Goal: Task Accomplishment & Management: Use online tool/utility

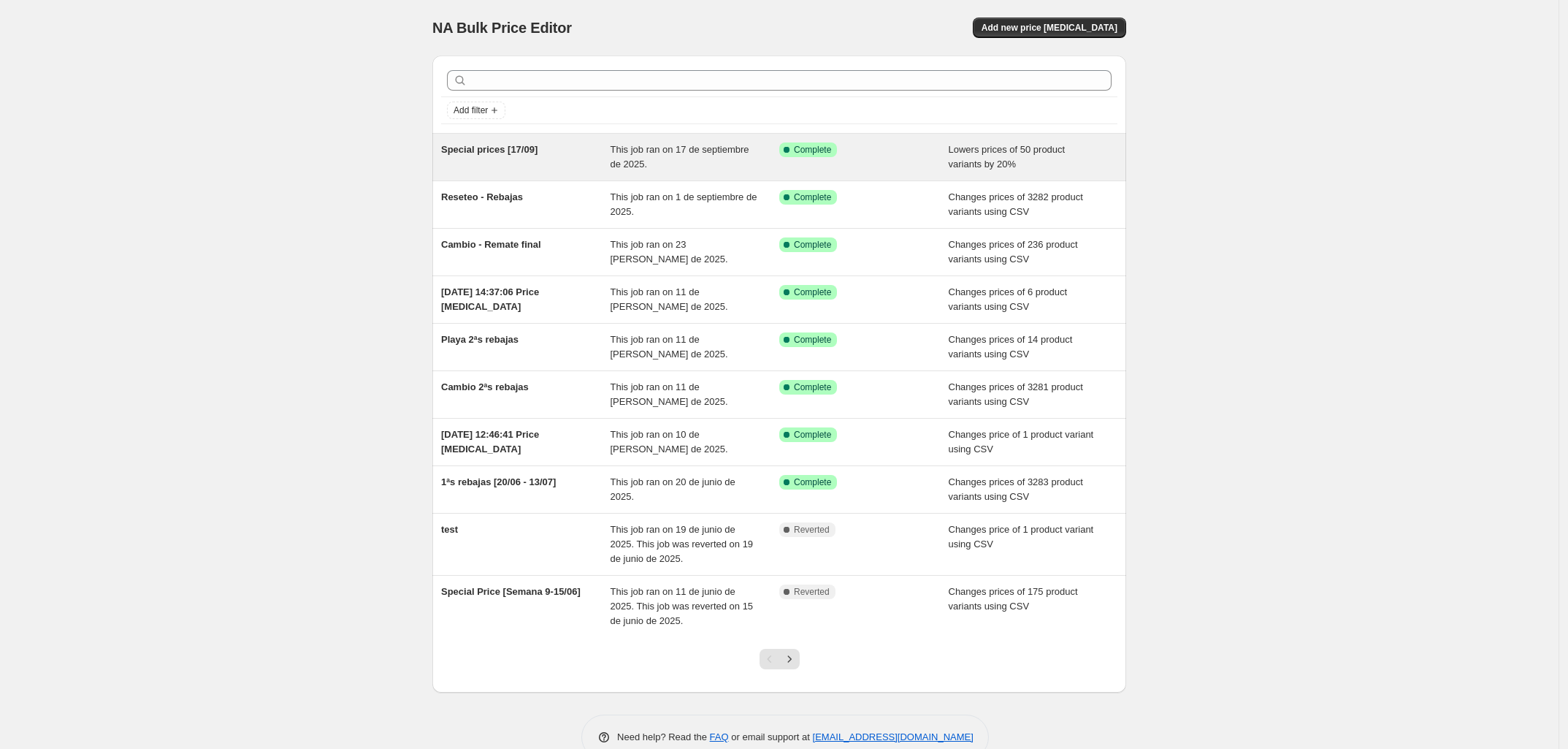
click at [574, 157] on div "Special prices [17/09]" at bounding box center [525, 157] width 169 height 30
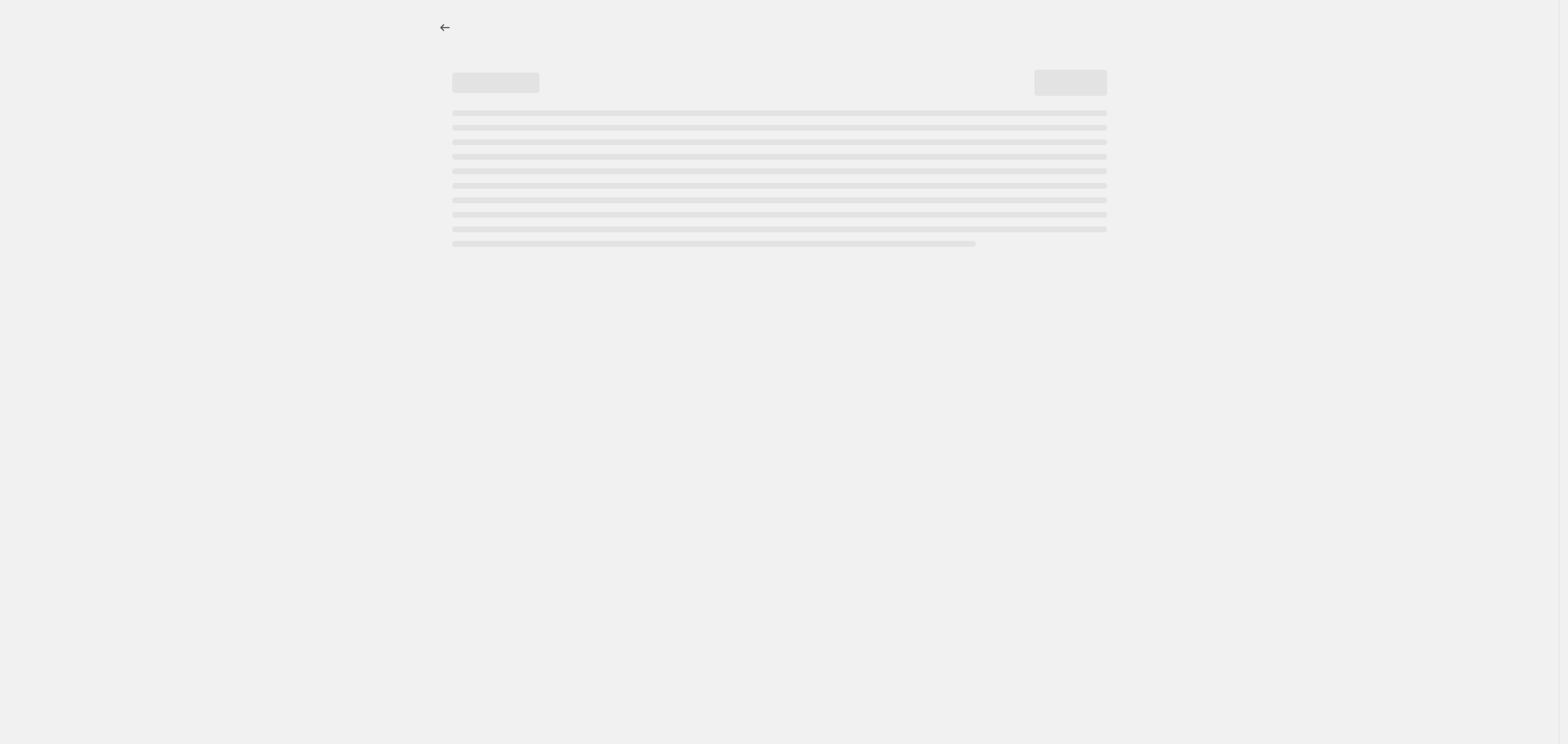
select select "percentage"
select select "collection"
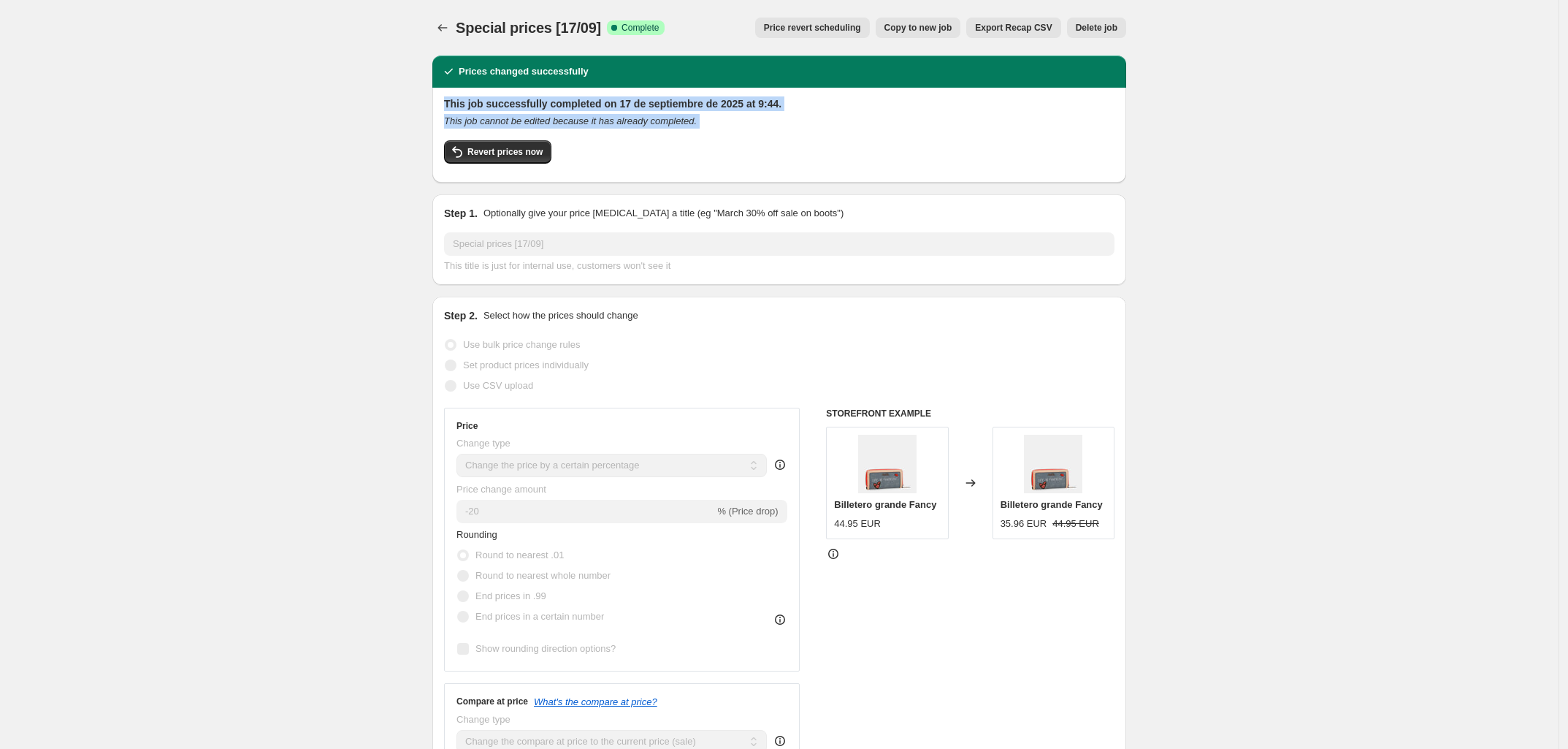
drag, startPoint x: 446, startPoint y: 104, endPoint x: 742, endPoint y: 132, distance: 297.3
click at [742, 132] on div "This job successfully completed on 17 de septiembre de 2025 at 9:44. This job c…" at bounding box center [778, 135] width 694 height 95
click at [742, 132] on div "This job successfully completed on 17 de septiembre de 2025 at 9:44. This job c…" at bounding box center [779, 134] width 671 height 75
click at [524, 150] on span "Revert prices now" at bounding box center [505, 152] width 75 height 12
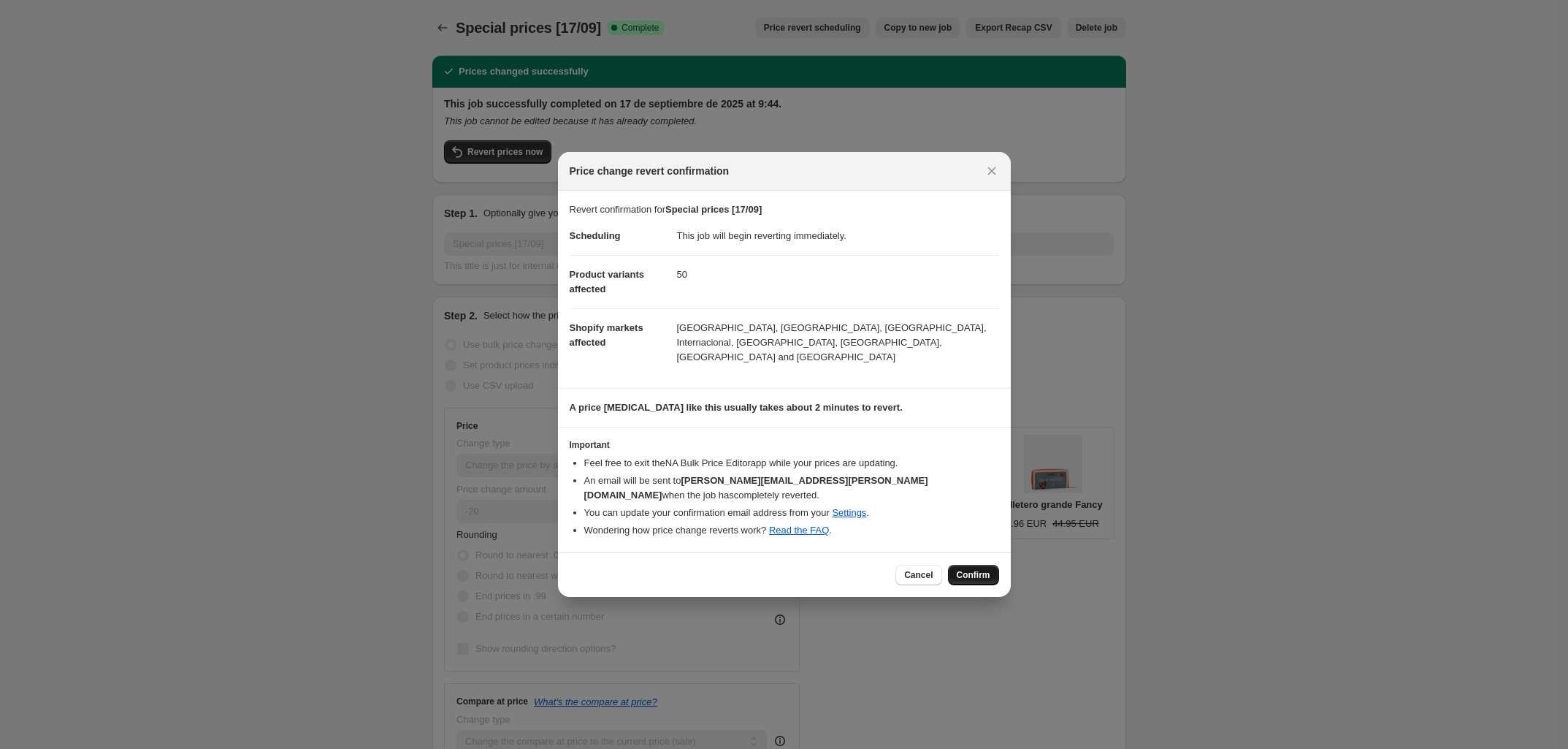
click at [968, 569] on span "Confirm" at bounding box center [973, 575] width 33 height 12
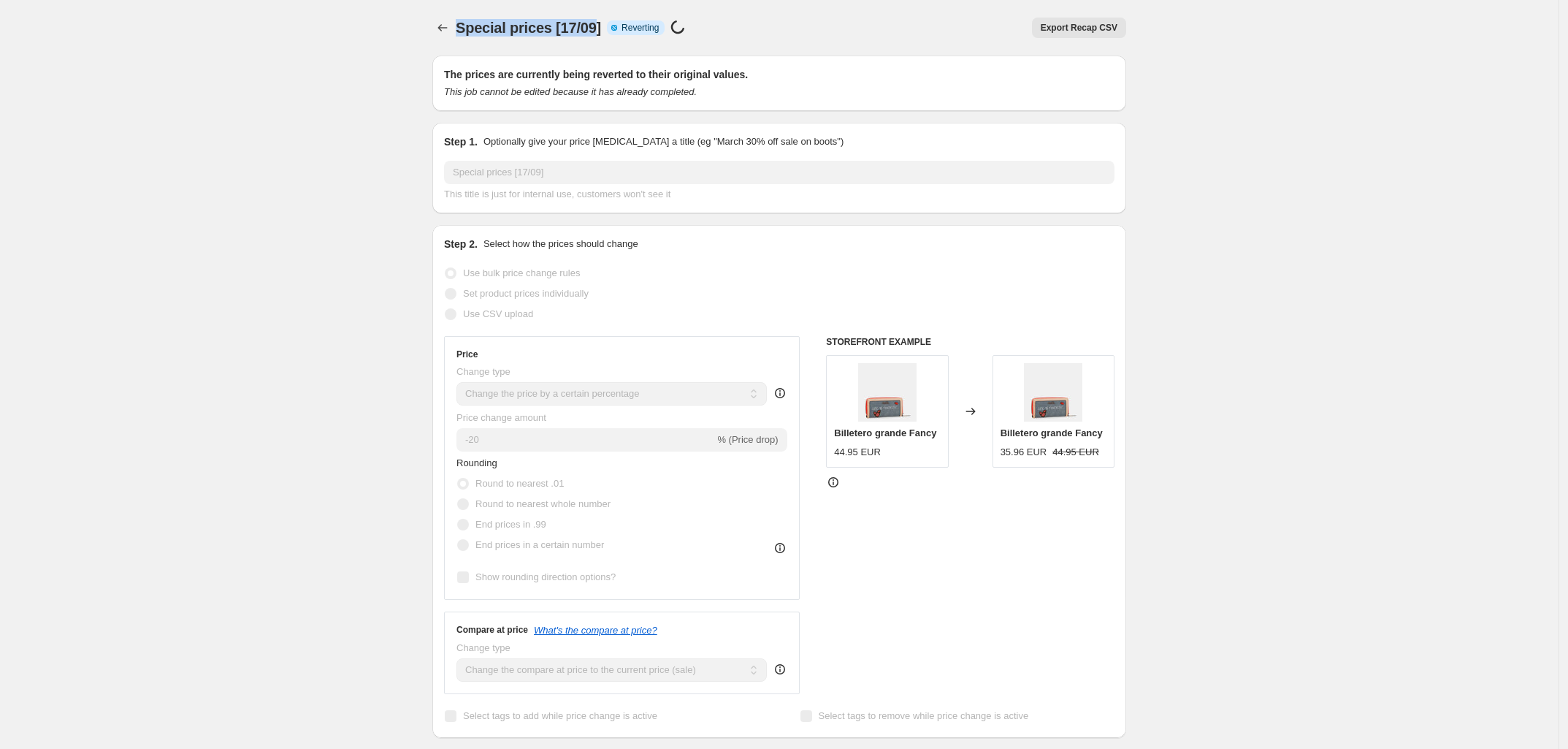
drag, startPoint x: 462, startPoint y: 33, endPoint x: 601, endPoint y: 28, distance: 139.1
click at [601, 28] on span "Special prices [17/09]" at bounding box center [528, 28] width 145 height 16
copy span "Special prices [17/09"
drag, startPoint x: 605, startPoint y: 29, endPoint x: 464, endPoint y: 24, distance: 141.1
click at [464, 24] on div "Special prices [17/09] Info Partially complete Reverting Price [MEDICAL_DATA] i…" at bounding box center [573, 28] width 235 height 21
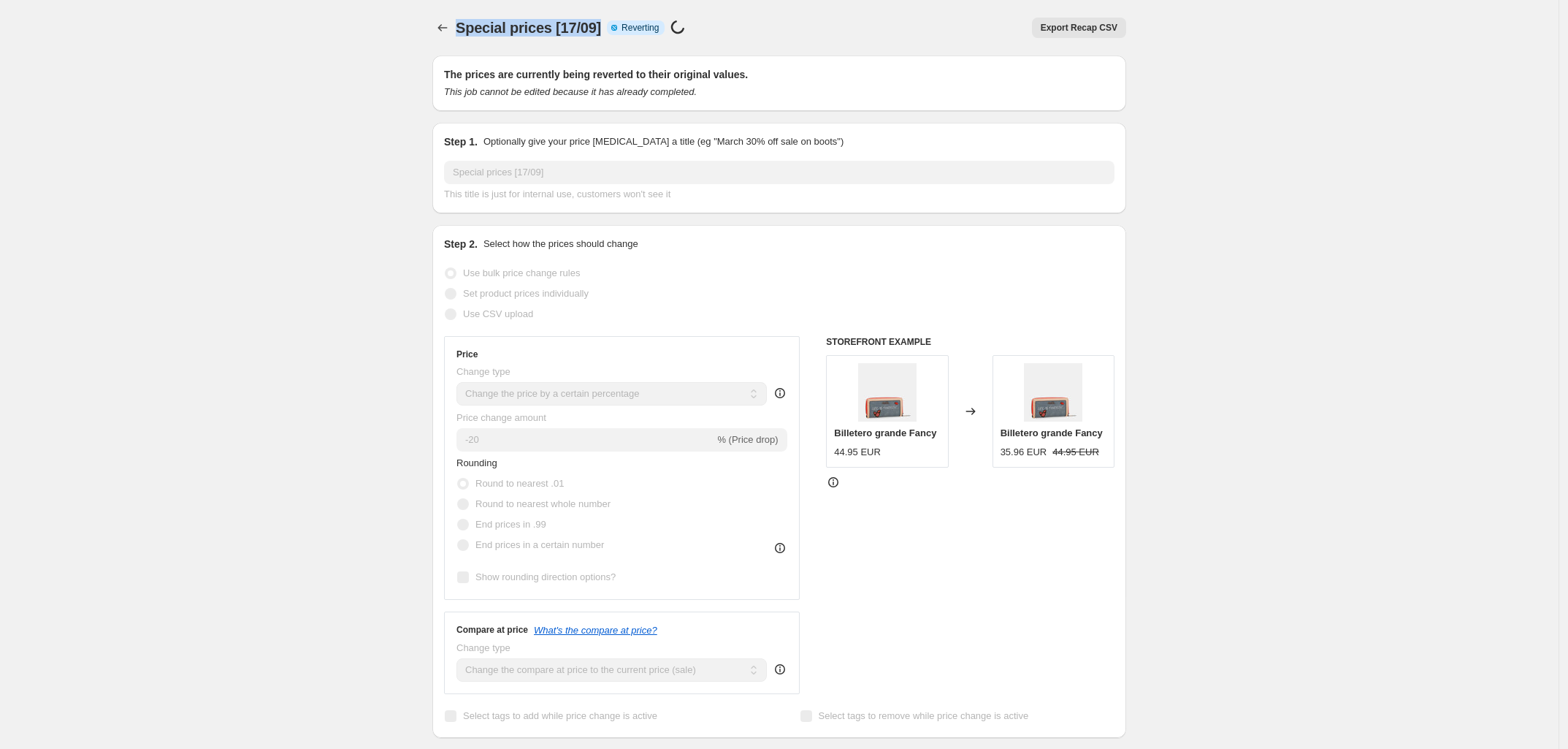
copy span "Special prices [17/09]"
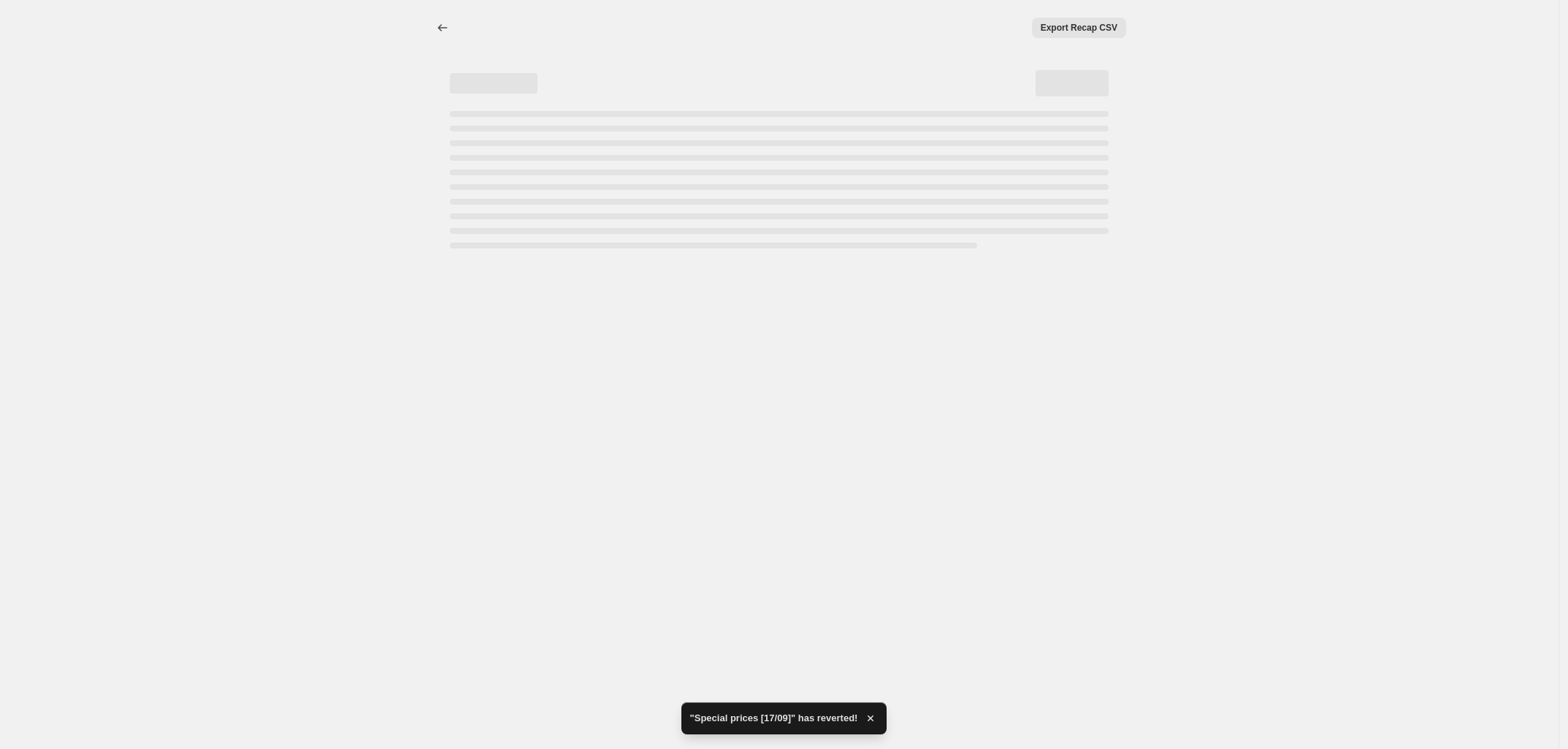
select select "percentage"
select select "collection"
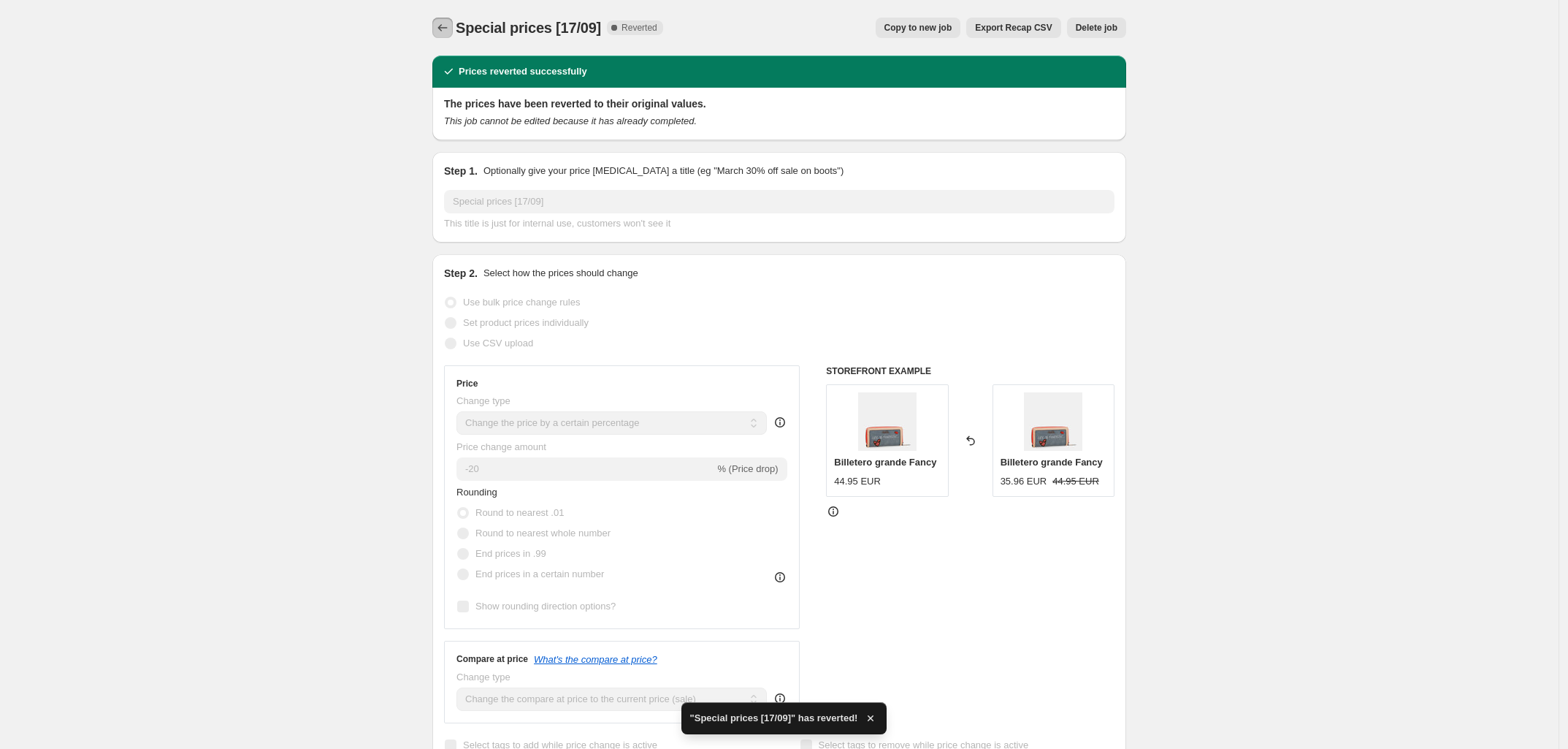
click at [443, 30] on icon "Price change jobs" at bounding box center [442, 28] width 10 height 7
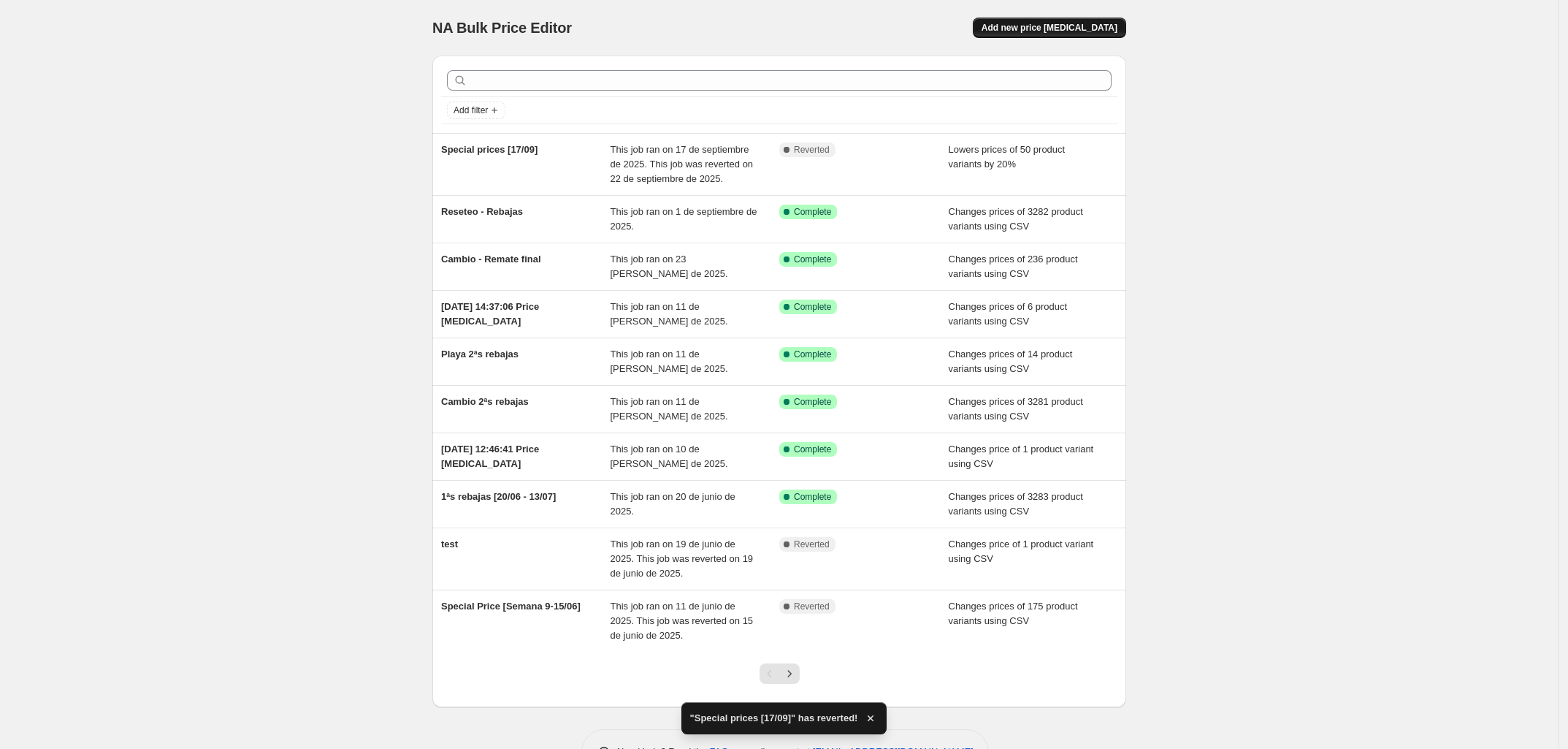
click at [1072, 22] on span "Add new price [MEDICAL_DATA]" at bounding box center [1050, 28] width 136 height 12
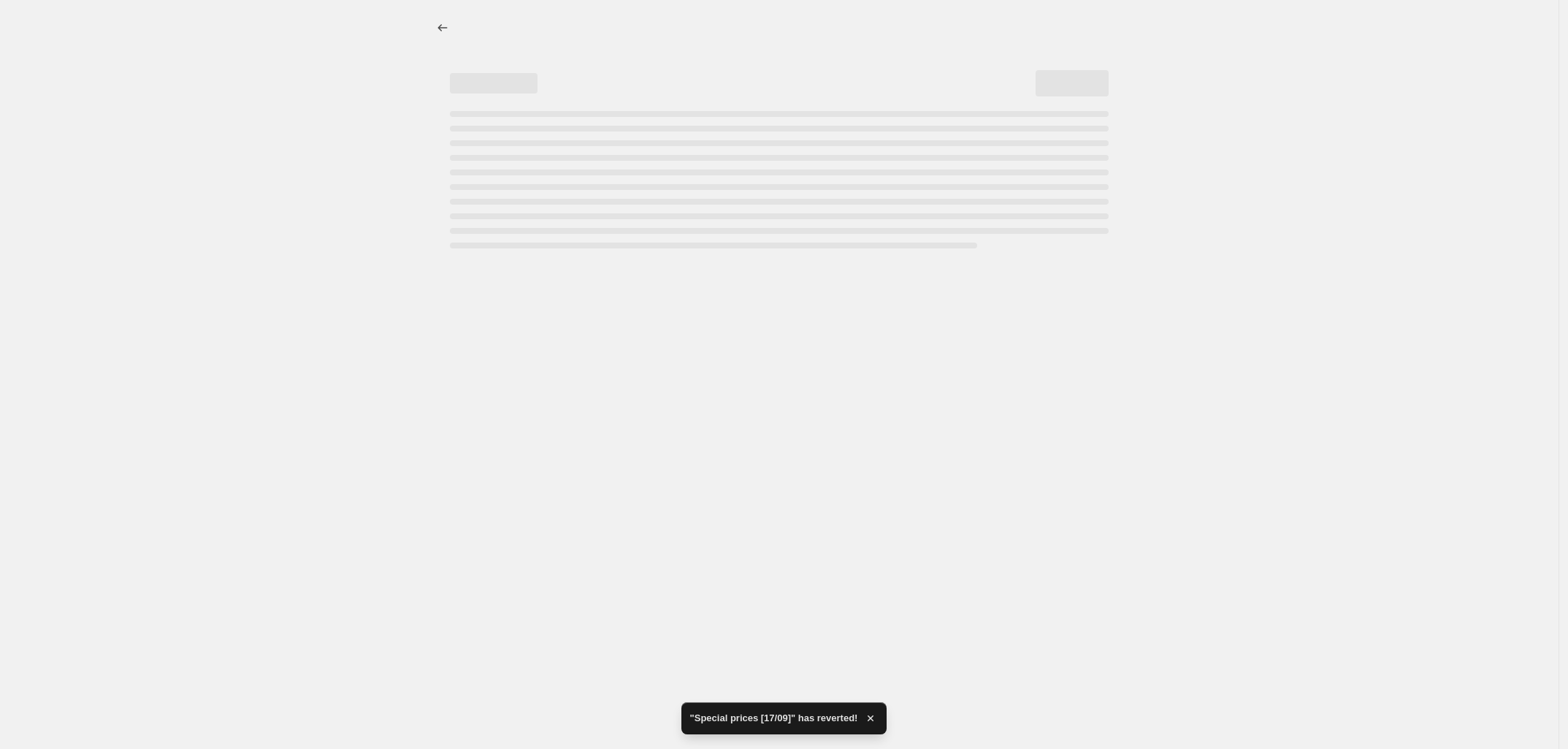
select select "percentage"
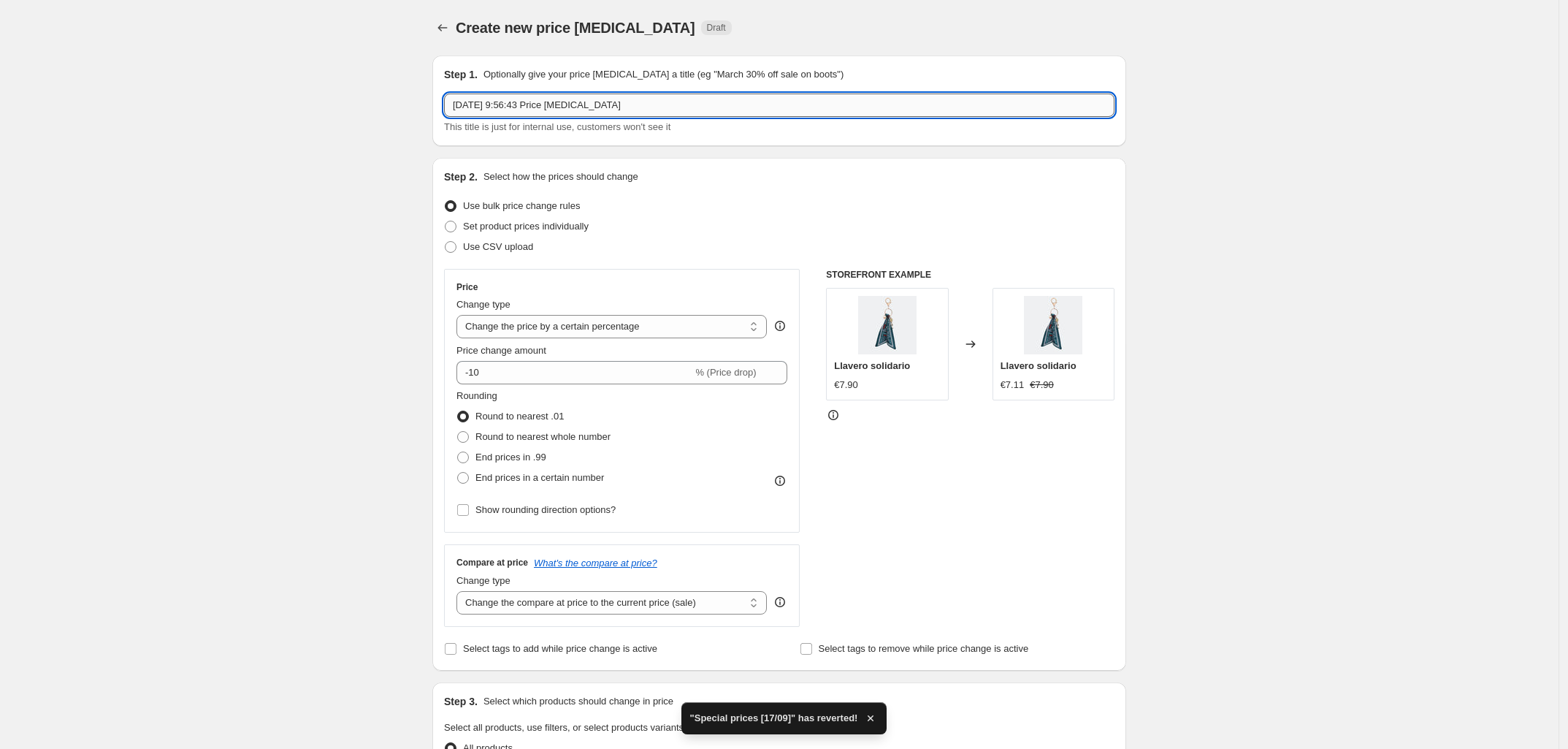
click at [614, 105] on input "[DATE] 9:56:43 Price [MEDICAL_DATA]" at bounding box center [779, 106] width 671 height 24
paste input "Special prices [17/09]"
click at [526, 105] on input "Special prices [17/09]" at bounding box center [779, 106] width 671 height 24
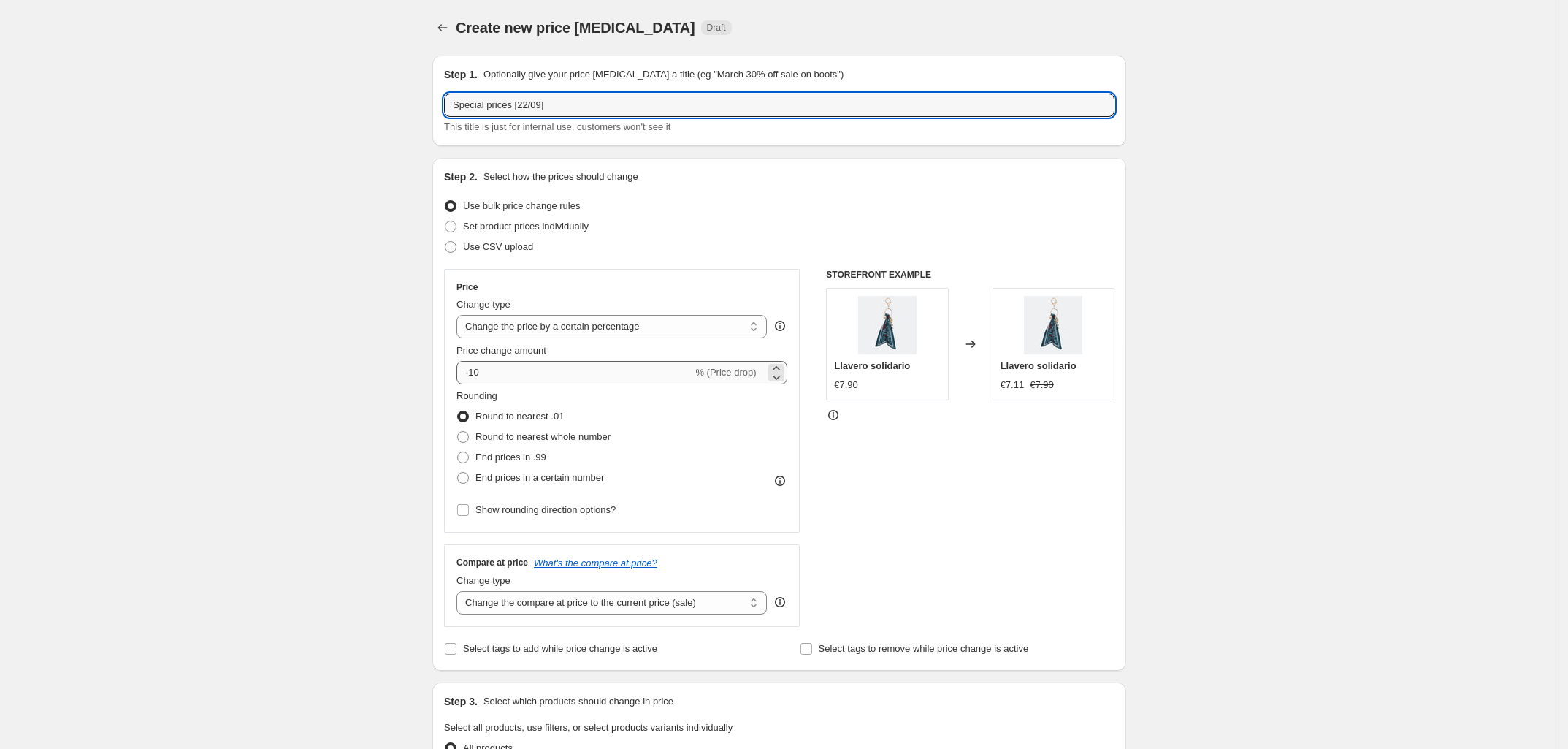
type input "Special prices [22/09]"
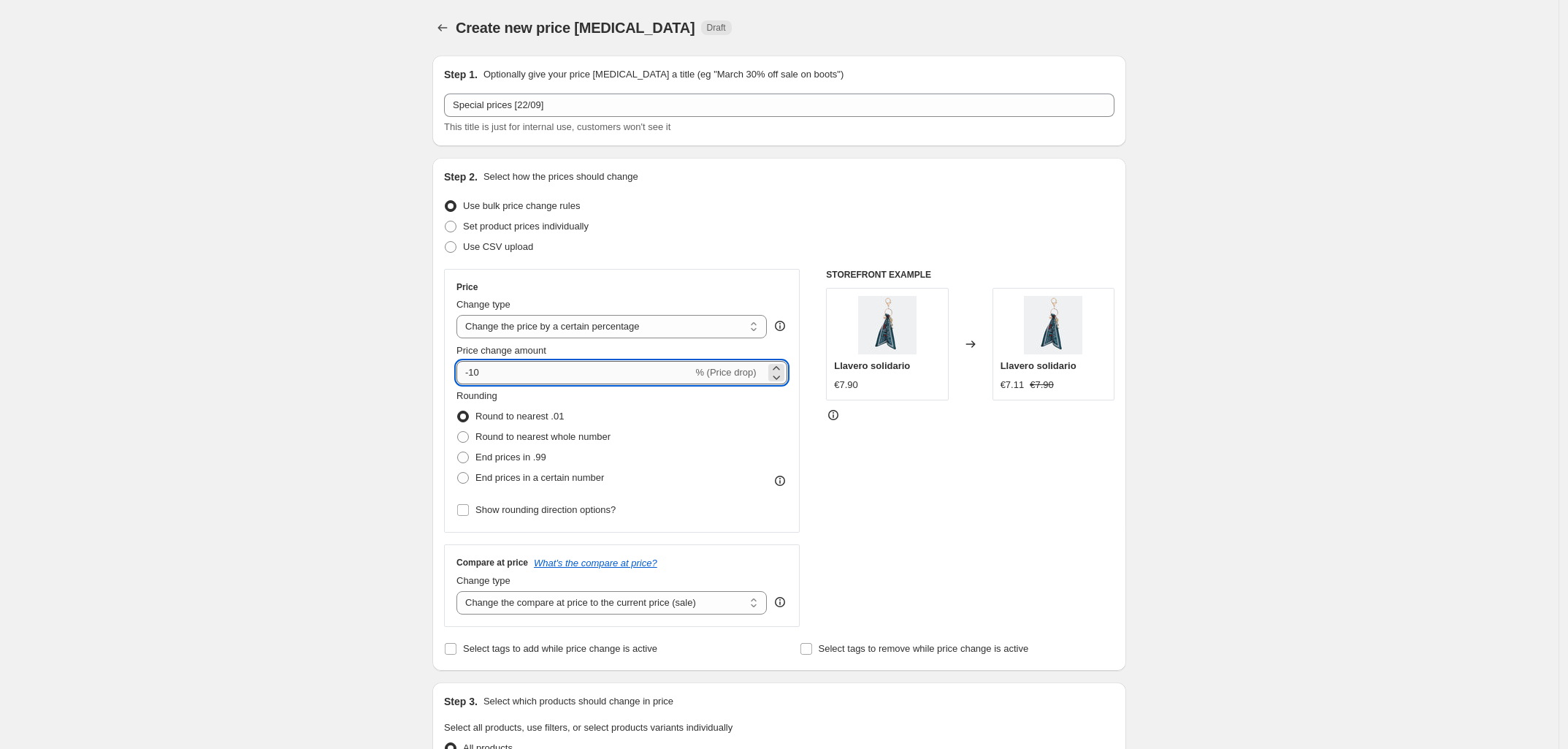
drag, startPoint x: 583, startPoint y: 371, endPoint x: 476, endPoint y: 381, distance: 107.5
click at [476, 381] on input "-10" at bounding box center [574, 372] width 236 height 24
type input "-20"
click at [414, 383] on div "Create new price [MEDICAL_DATA]. This page is ready Create new price [MEDICAL_D…" at bounding box center [779, 751] width 1558 height 1502
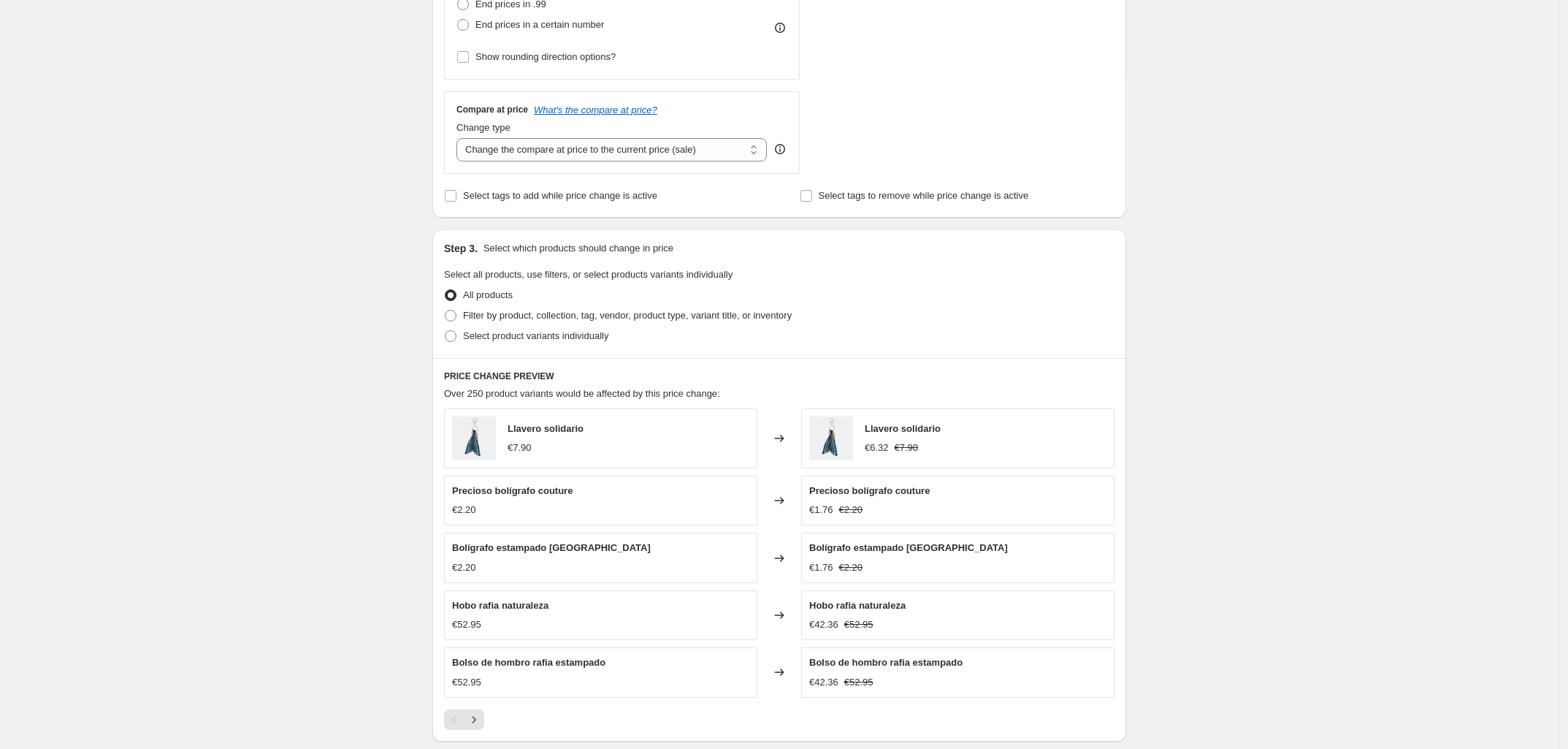
scroll to position [456, 0]
click at [522, 314] on span "Filter by product, collection, tag, vendor, product type, variant title, or inv…" at bounding box center [627, 311] width 329 height 11
click at [445, 307] on input "Filter by product, collection, tag, vendor, product type, variant title, or inv…" at bounding box center [445, 306] width 1 height 1
radio input "true"
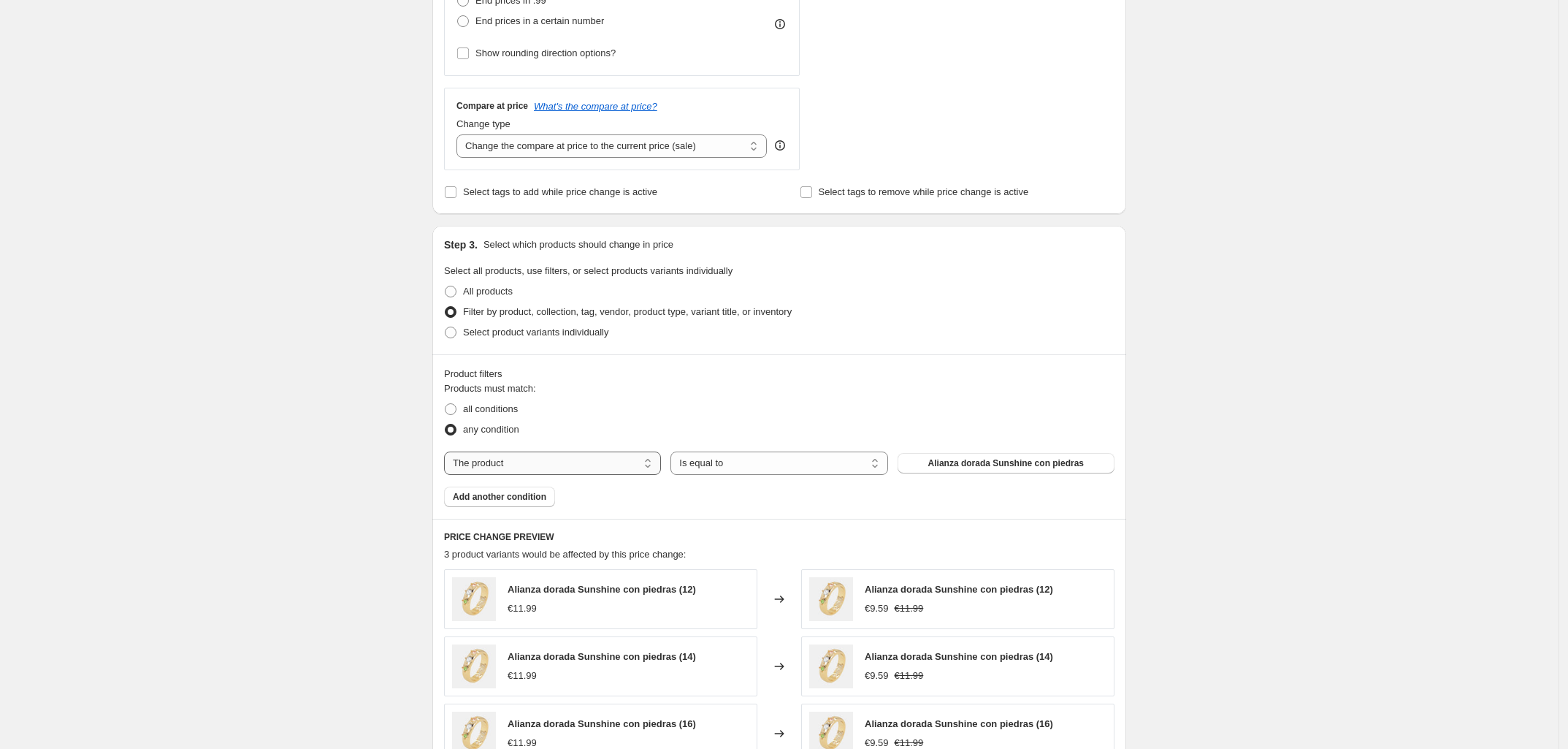
click at [581, 466] on select "The product The product's collection The product's tag The product's vendor The…" at bounding box center [552, 463] width 217 height 24
select select "tag"
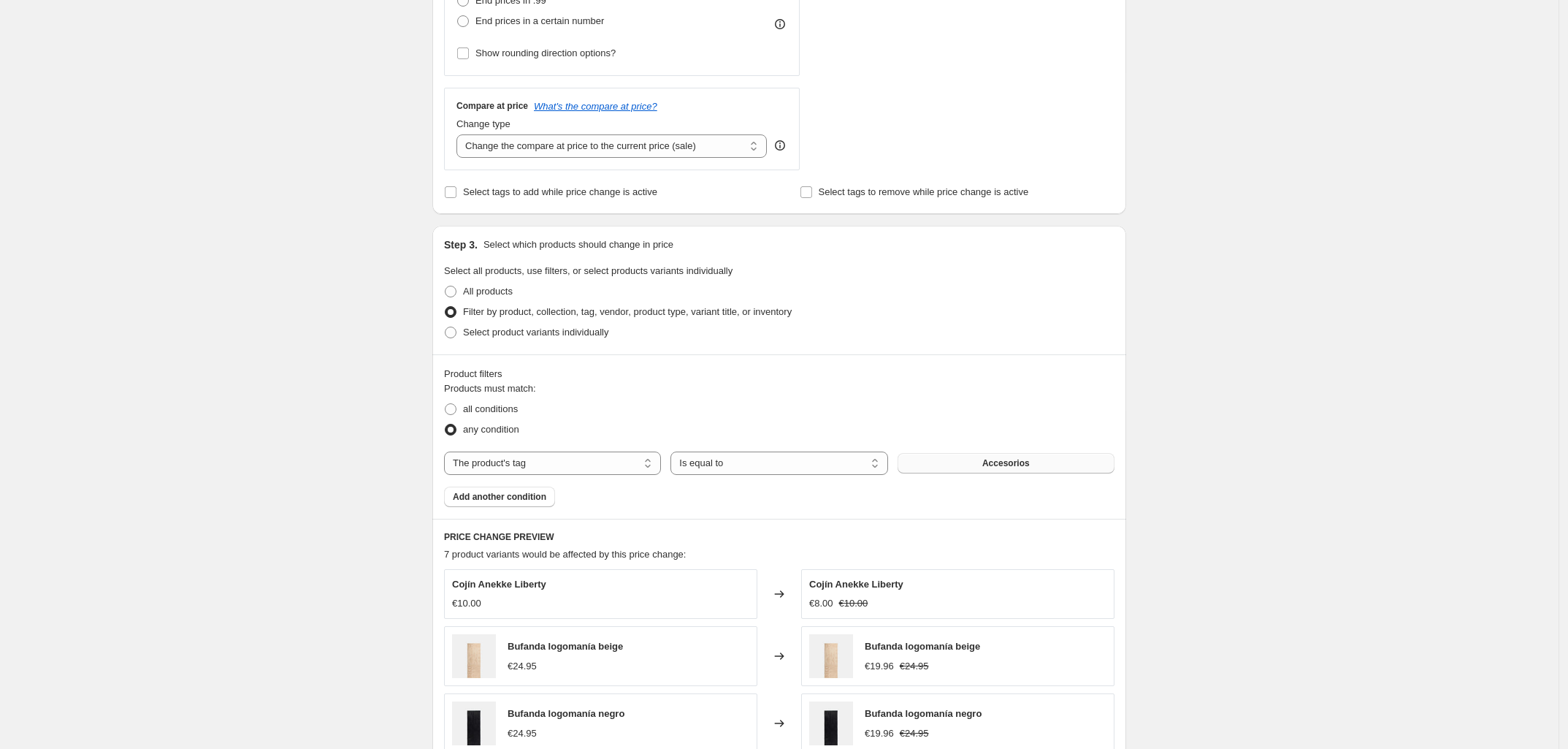
click at [993, 465] on span "Accesorios" at bounding box center [1006, 463] width 47 height 12
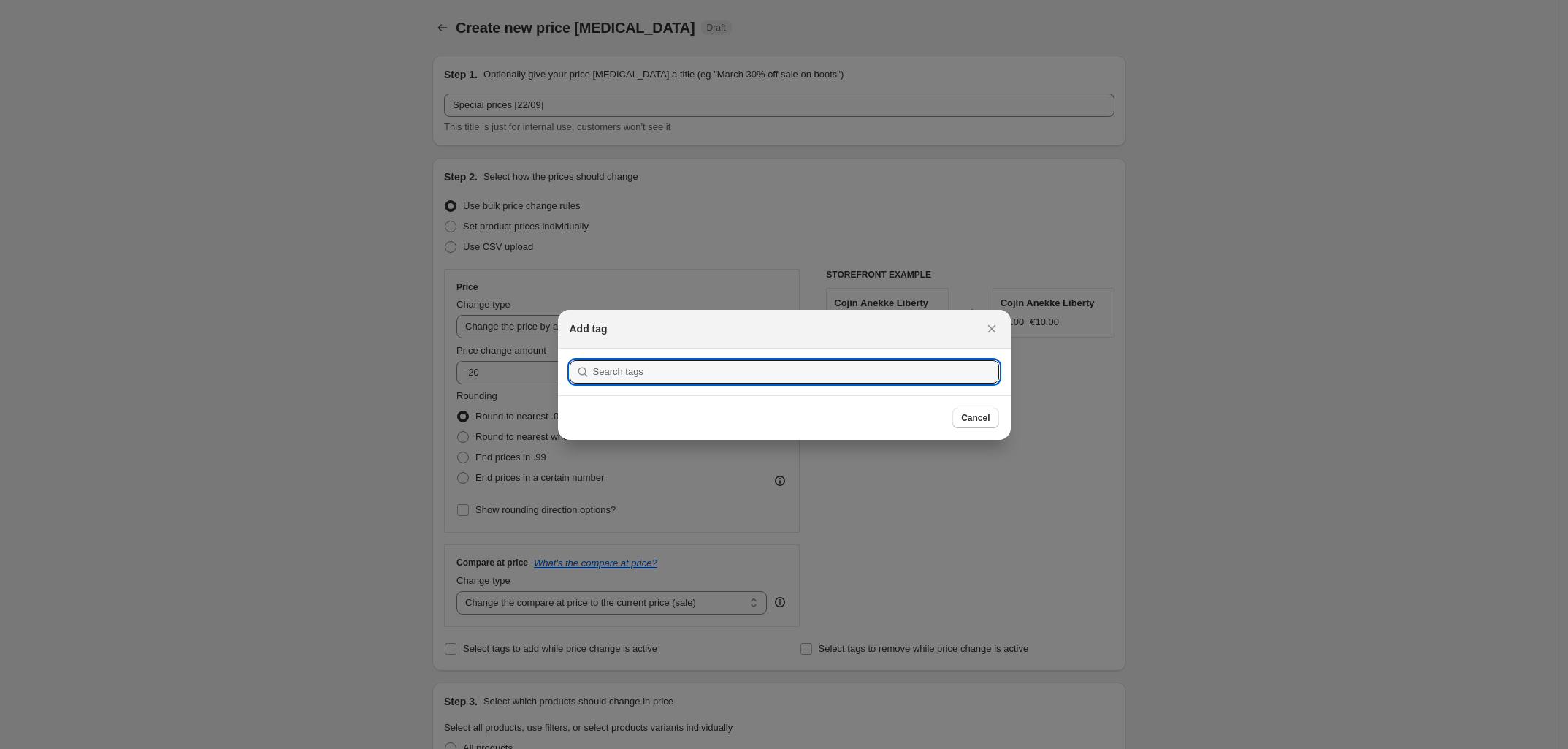
scroll to position [0, 0]
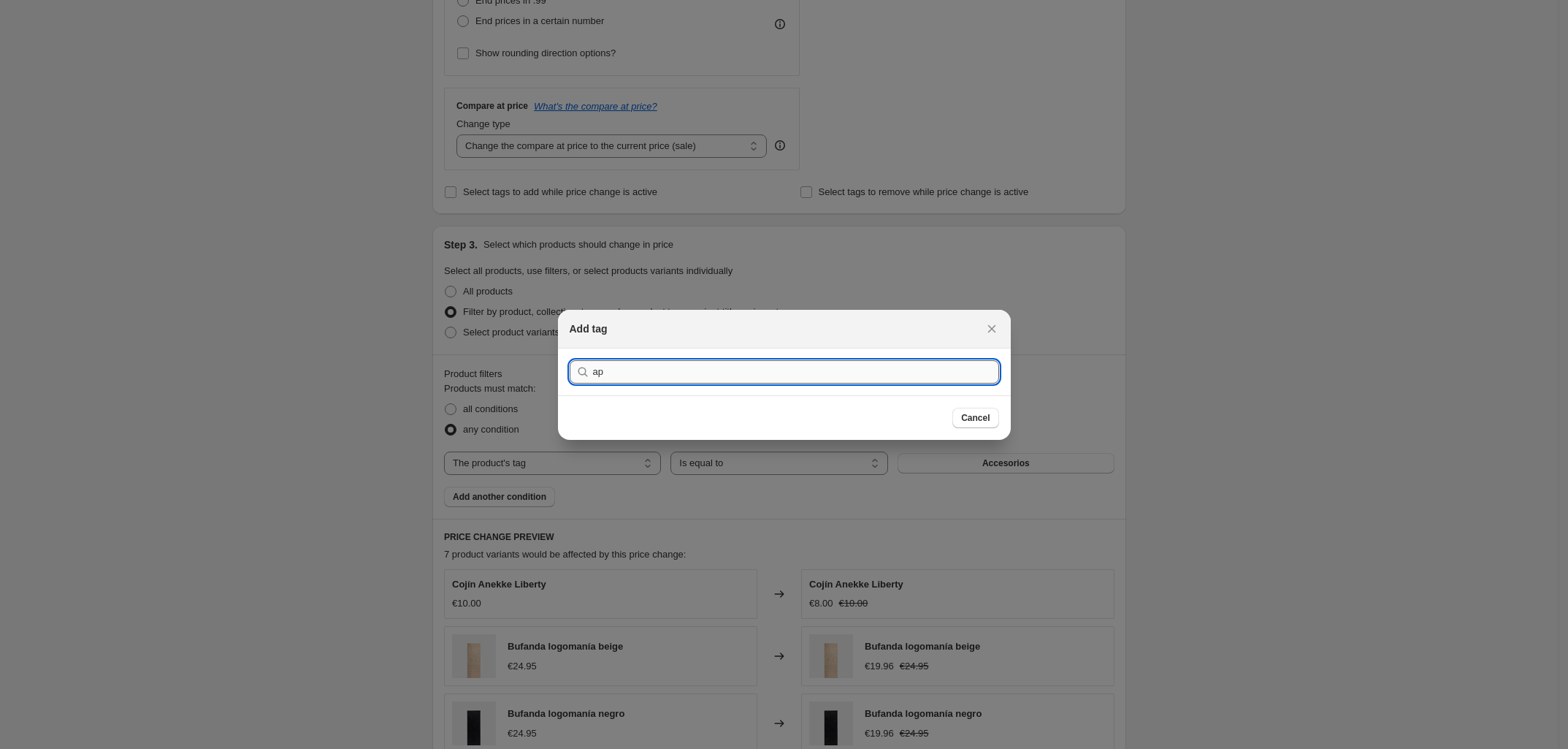
type input "a"
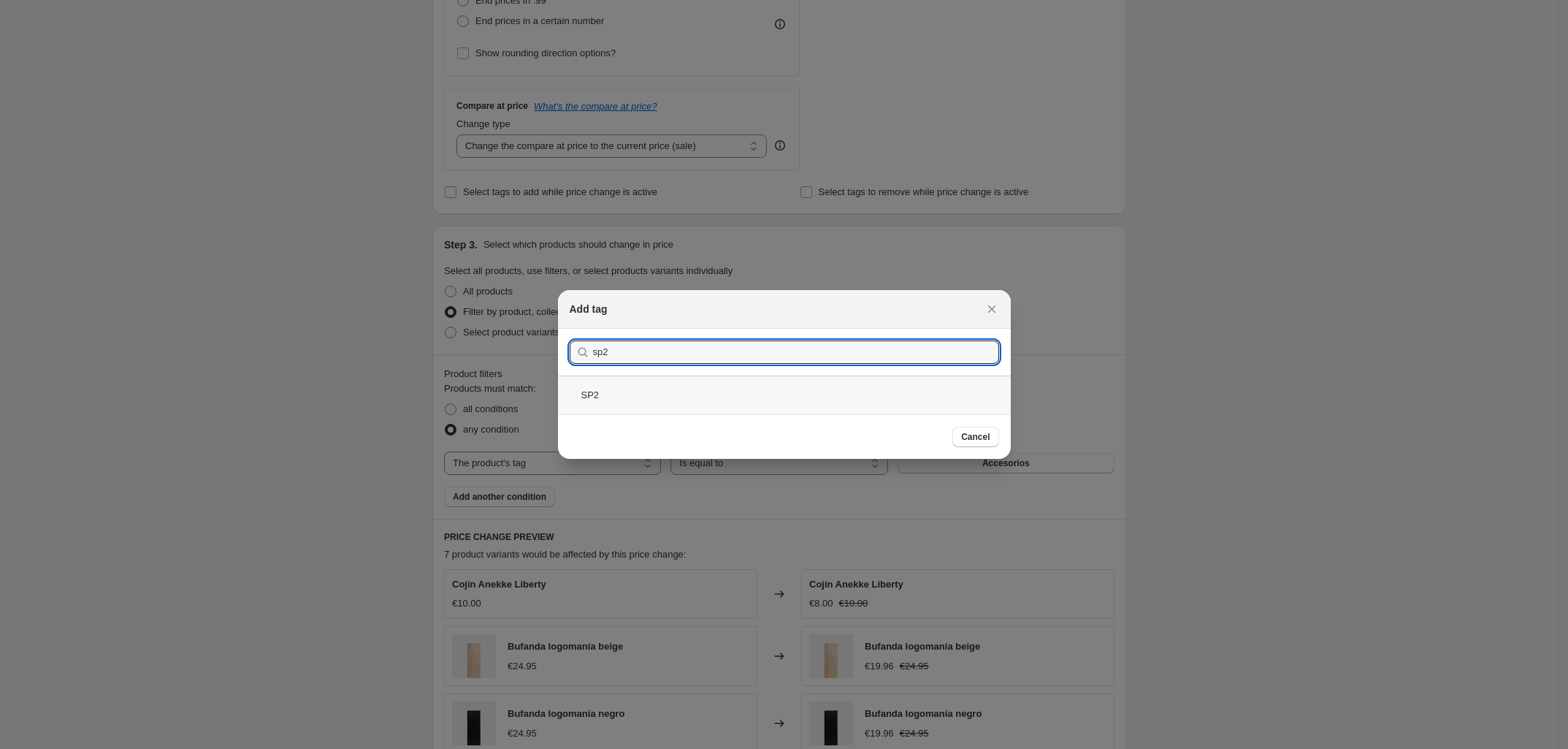
type input "sp2"
click at [644, 391] on div "SP2" at bounding box center [784, 394] width 453 height 38
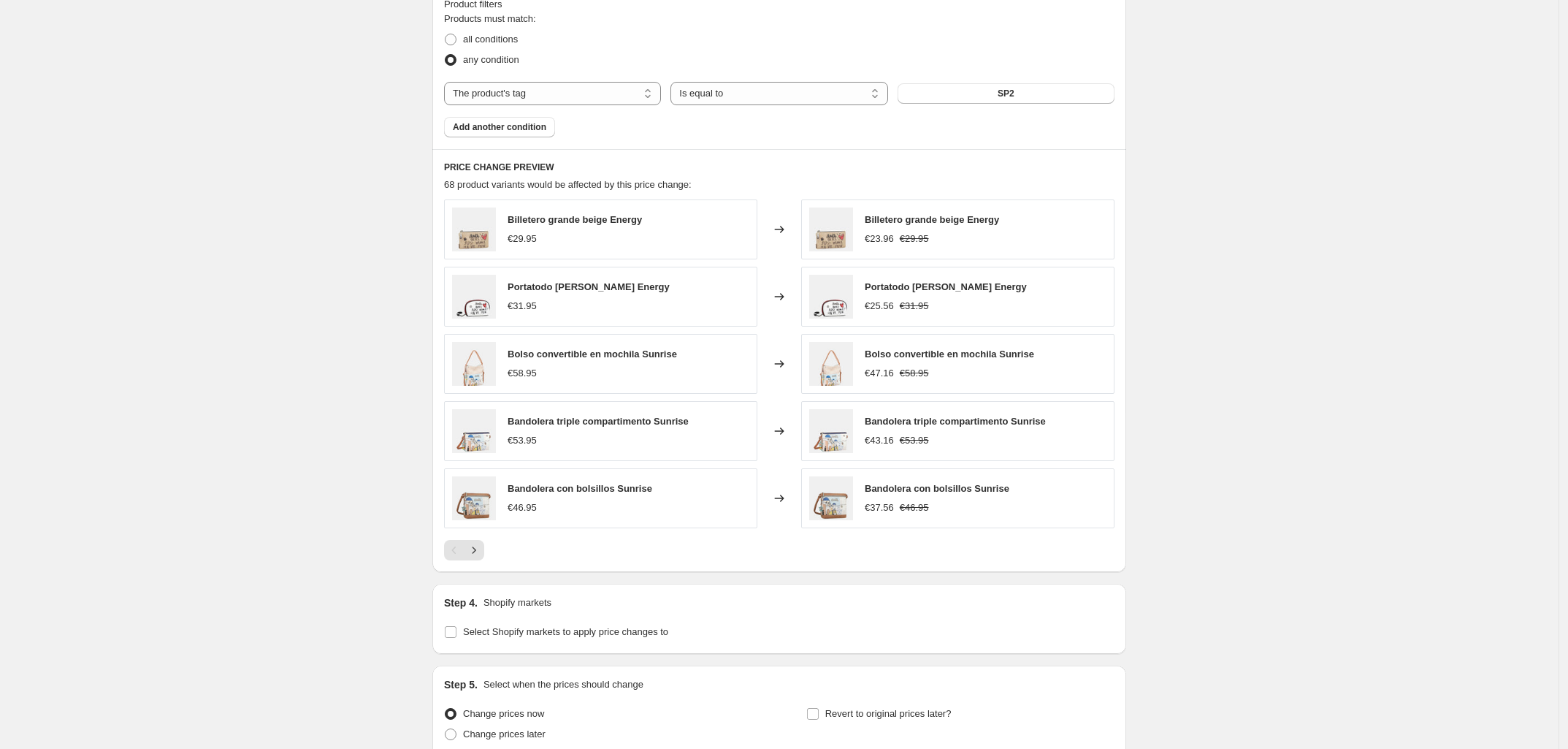
scroll to position [961, 0]
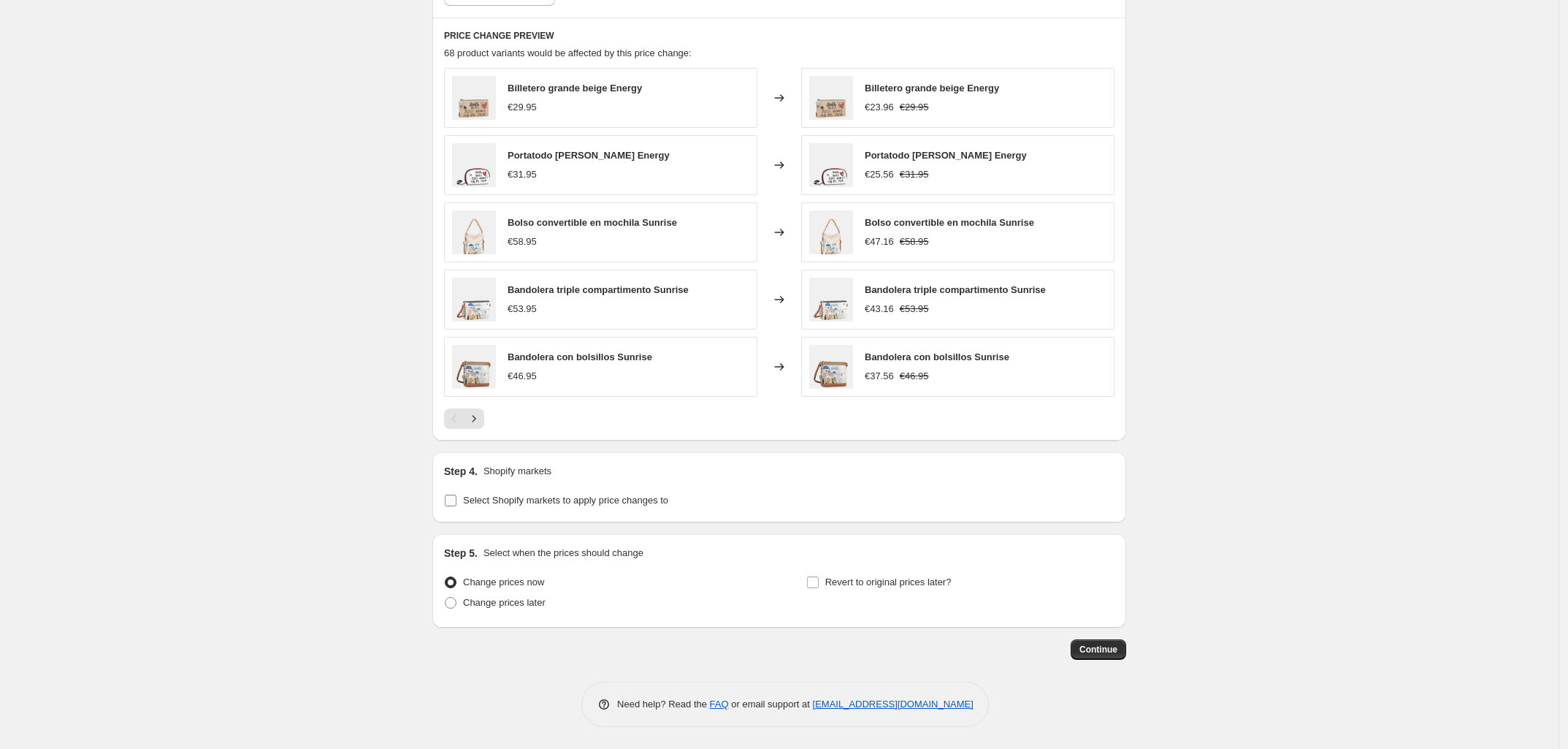
click at [554, 501] on span "Select Shopify markets to apply price changes to" at bounding box center [566, 499] width 205 height 11
click at [456, 501] on input "Select Shopify markets to apply price changes to" at bounding box center [451, 500] width 12 height 12
checkbox input "true"
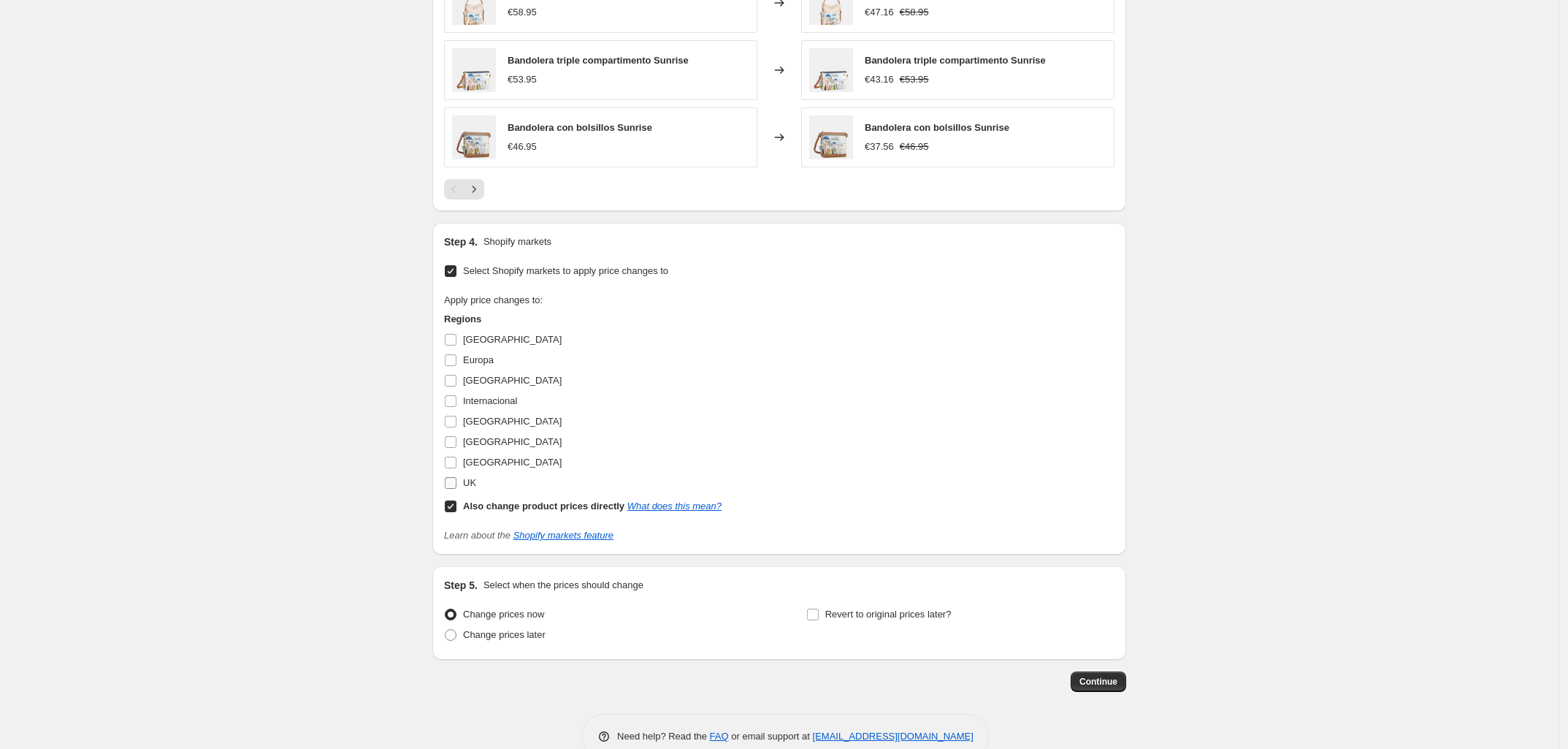
scroll to position [1222, 0]
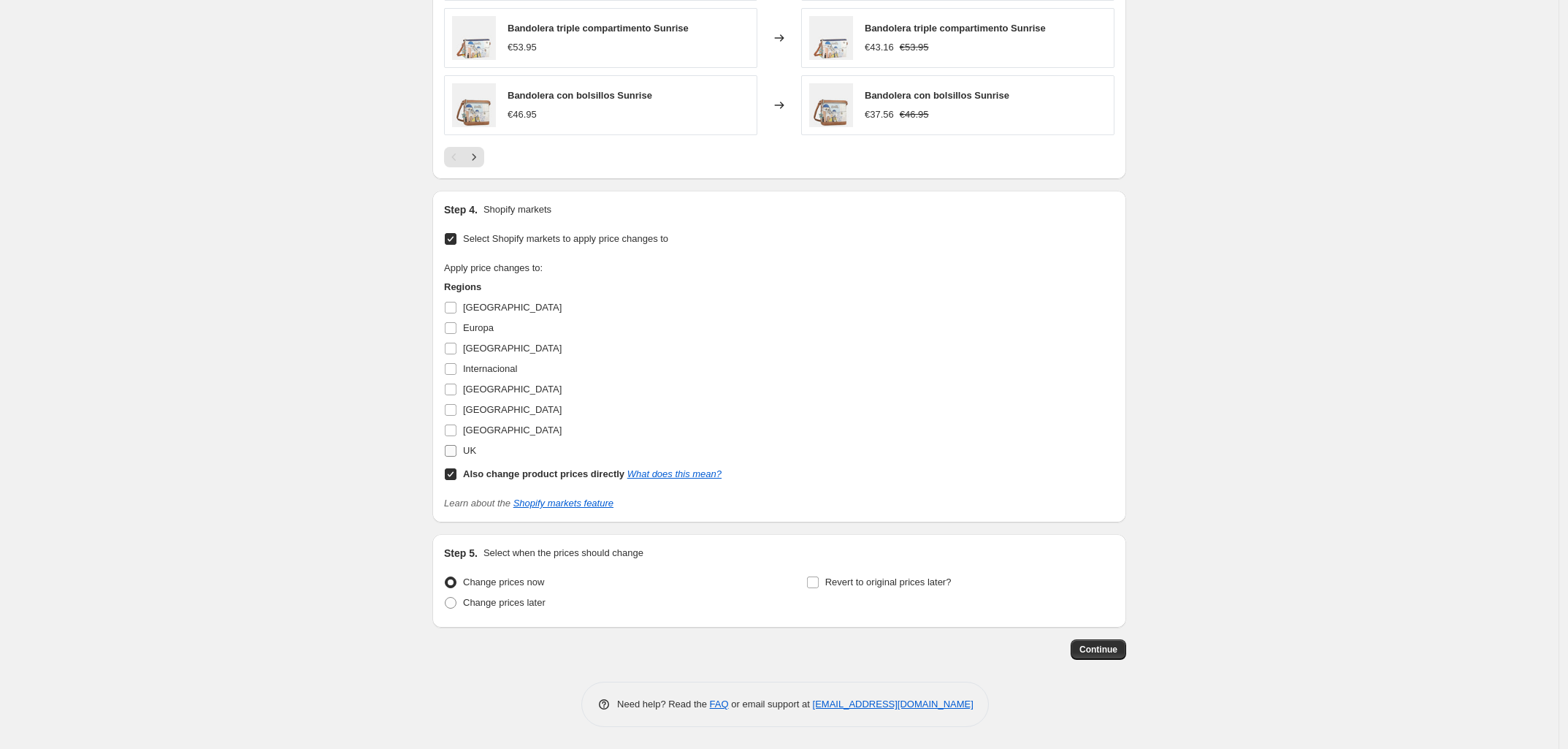
click at [462, 453] on label "UK" at bounding box center [460, 451] width 32 height 21
click at [456, 453] on input "UK" at bounding box center [451, 451] width 12 height 12
checkbox input "true"
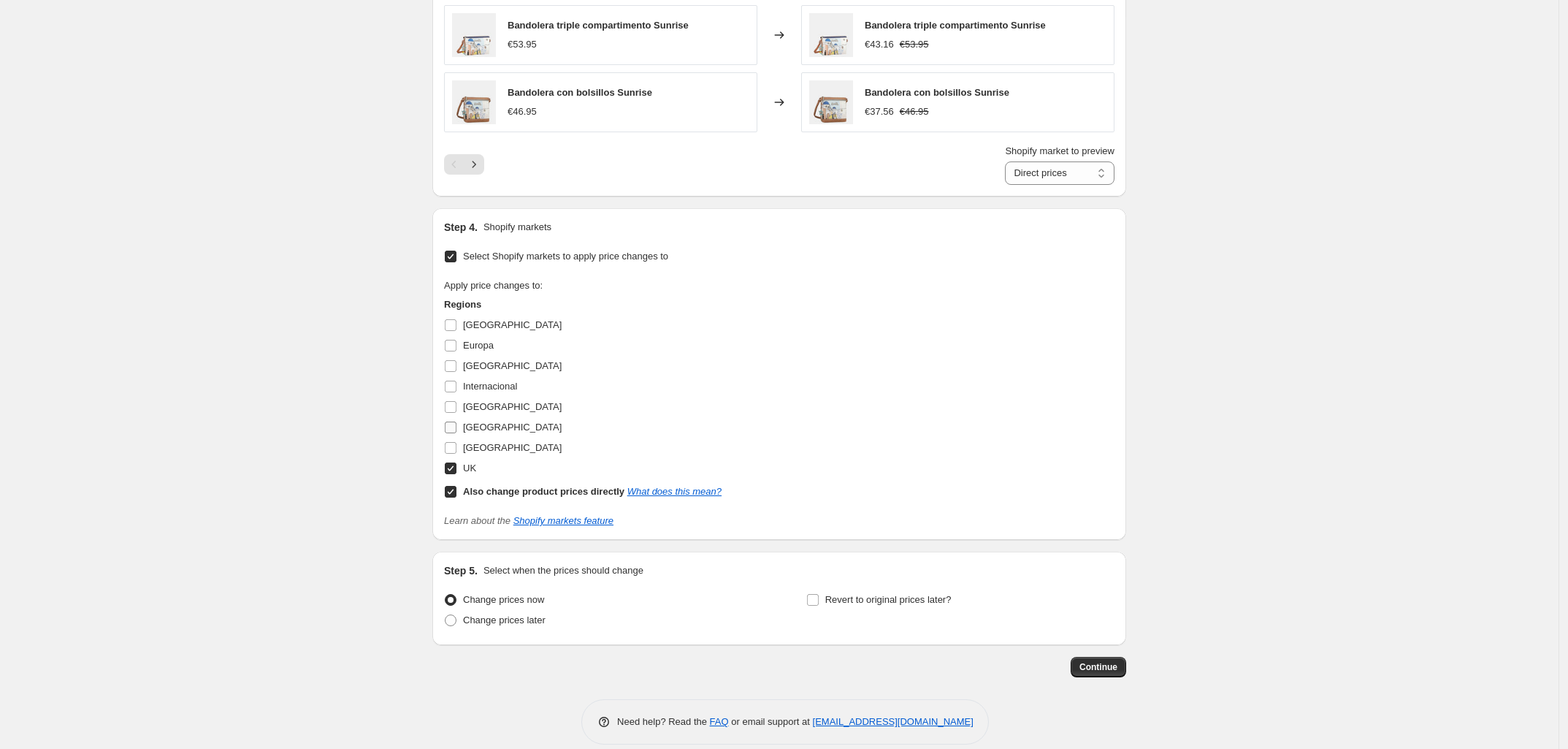
click at [473, 432] on span "[GEOGRAPHIC_DATA]" at bounding box center [512, 427] width 98 height 11
click at [456, 433] on input "[GEOGRAPHIC_DATA]" at bounding box center [451, 428] width 12 height 12
checkbox input "true"
click at [476, 453] on span "[GEOGRAPHIC_DATA]" at bounding box center [512, 447] width 98 height 11
click at [456, 454] on input "[GEOGRAPHIC_DATA]" at bounding box center [451, 448] width 12 height 12
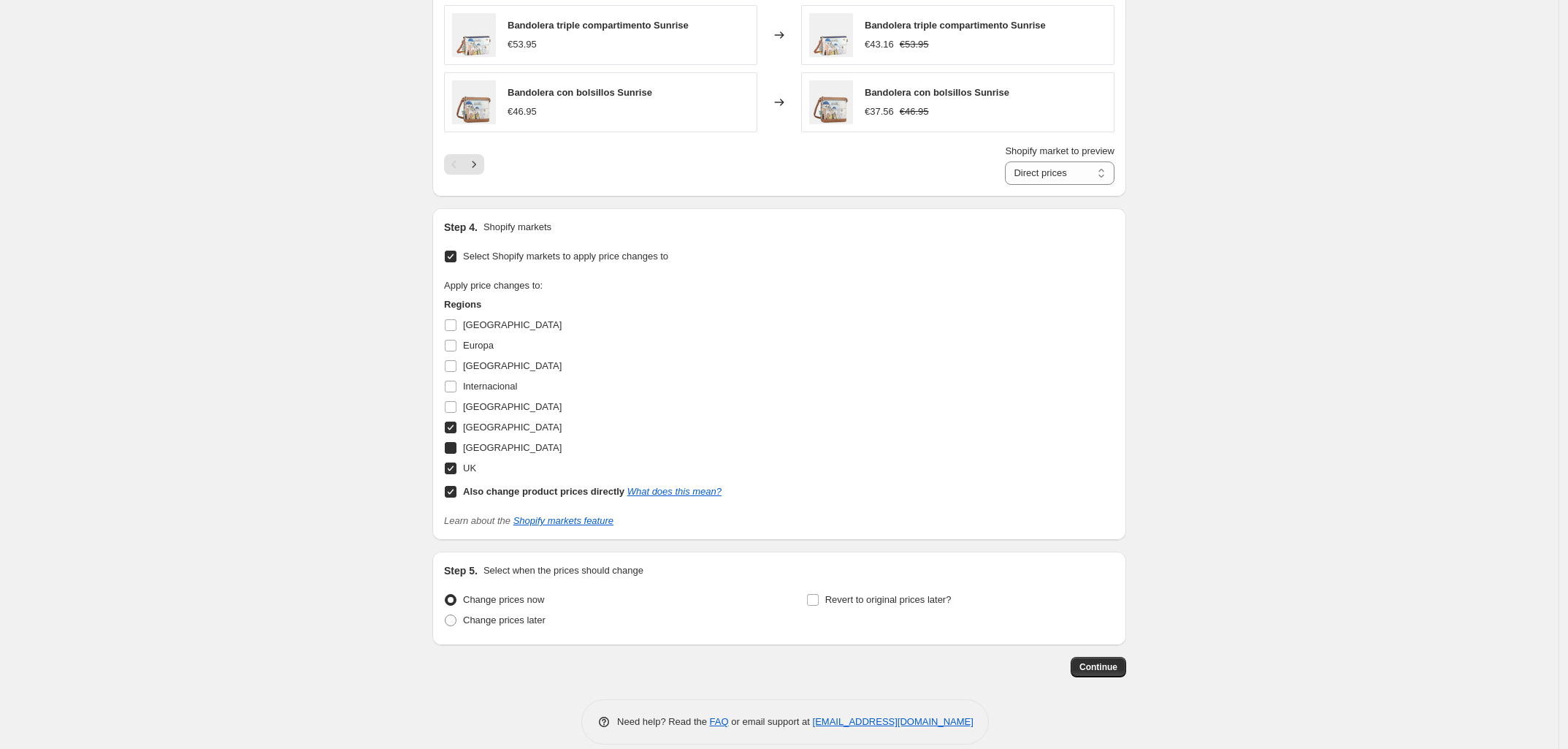
checkbox input "true"
click at [483, 412] on span "[GEOGRAPHIC_DATA]" at bounding box center [512, 406] width 98 height 11
click at [456, 413] on input "[GEOGRAPHIC_DATA]" at bounding box center [451, 407] width 12 height 12
checkbox input "true"
click at [480, 387] on span "Internacional" at bounding box center [490, 386] width 54 height 11
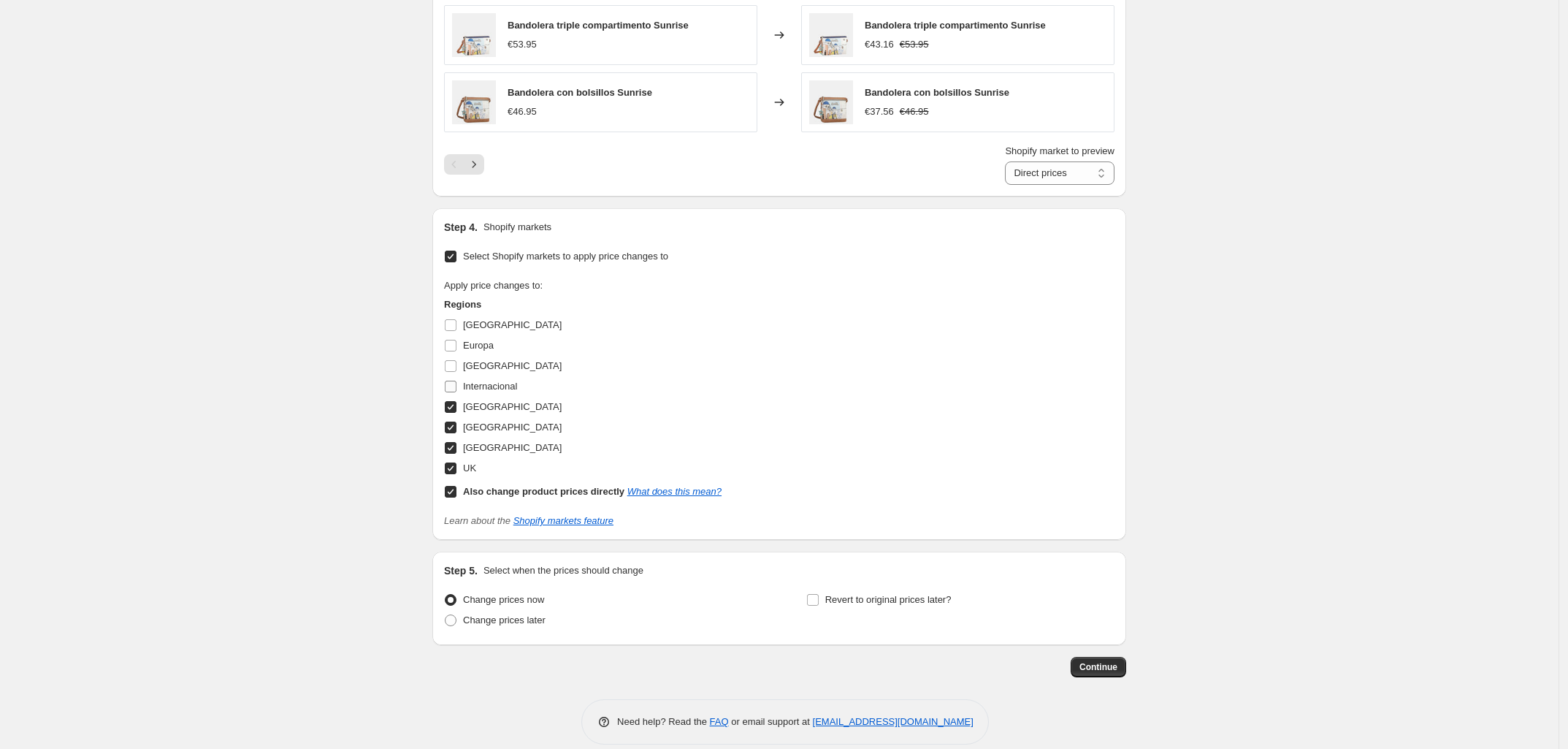
click at [456, 387] on input "Internacional" at bounding box center [451, 386] width 12 height 12
checkbox input "true"
click at [476, 369] on span "[GEOGRAPHIC_DATA]" at bounding box center [512, 366] width 98 height 11
click at [456, 369] on input "[GEOGRAPHIC_DATA]" at bounding box center [451, 366] width 12 height 12
checkbox input "true"
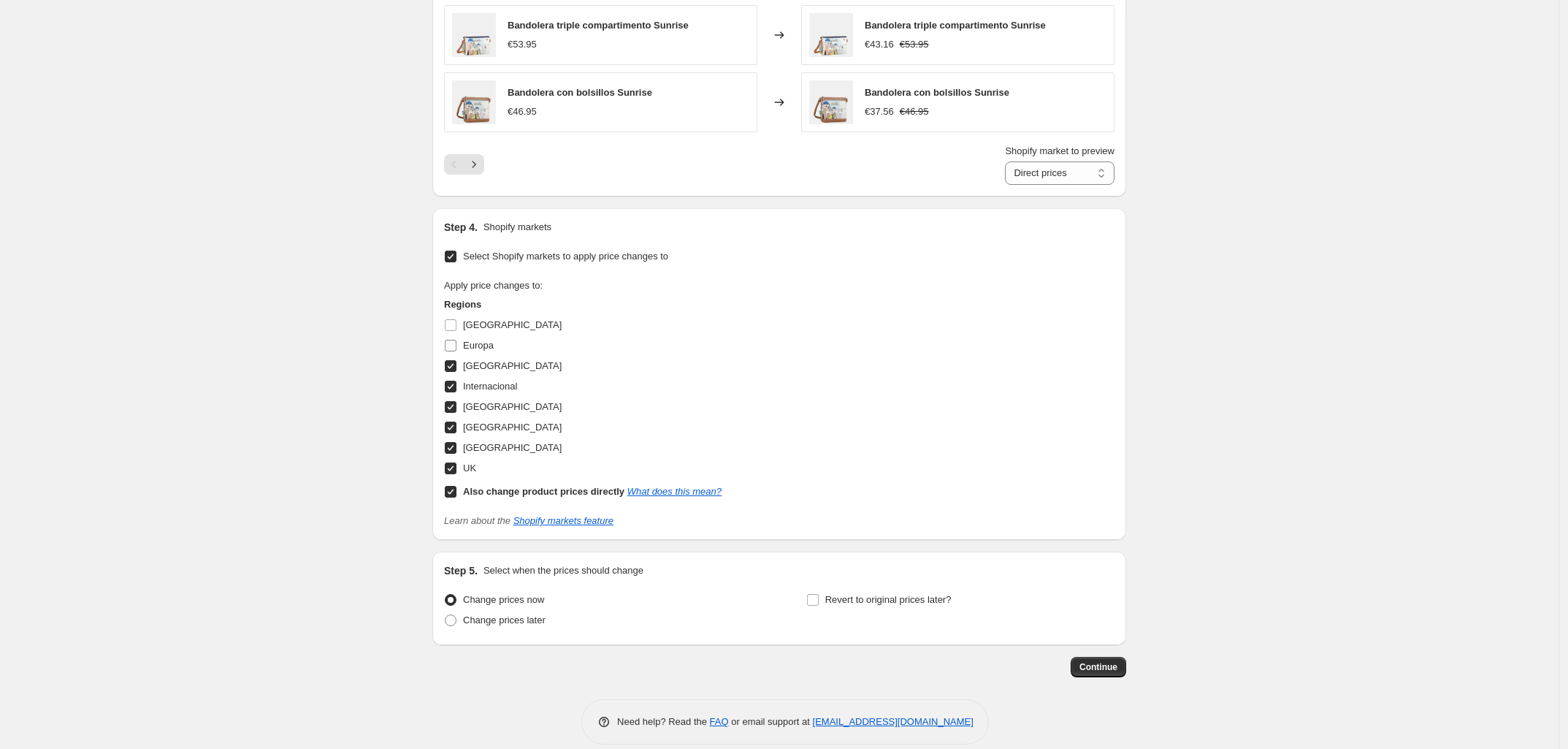
click at [477, 343] on span "Europa" at bounding box center [479, 345] width 31 height 11
click at [456, 343] on input "Europa" at bounding box center [451, 346] width 12 height 12
checkbox input "true"
click at [479, 330] on span "[GEOGRAPHIC_DATA]" at bounding box center [512, 324] width 98 height 11
click at [456, 331] on input "[GEOGRAPHIC_DATA]" at bounding box center [451, 325] width 12 height 12
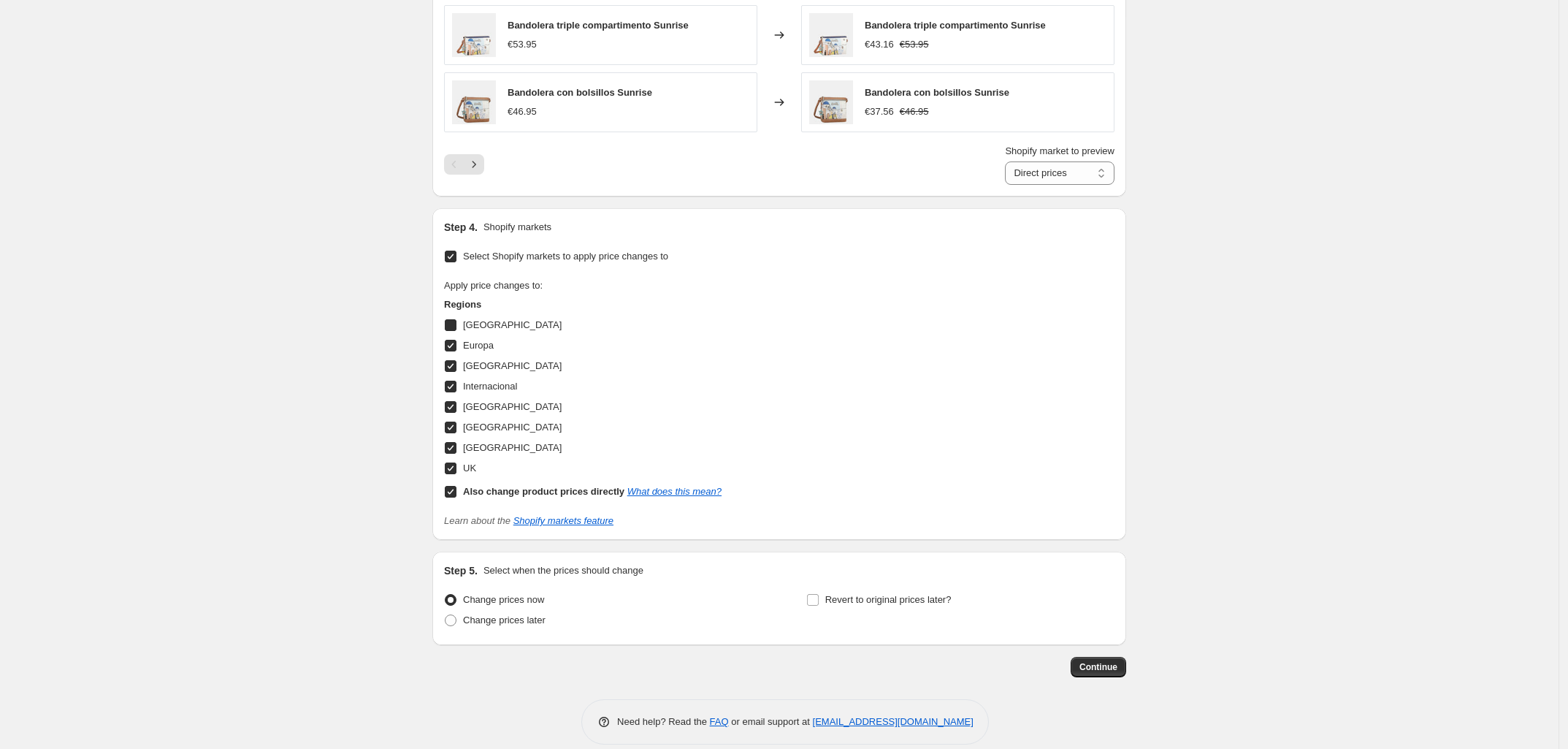
checkbox input "true"
click at [480, 495] on b "Also change product prices directly" at bounding box center [544, 491] width 162 height 11
click at [456, 495] on input "Also change product prices directly What does this mean?" at bounding box center [451, 492] width 12 height 12
checkbox input "false"
select select "94104650104"
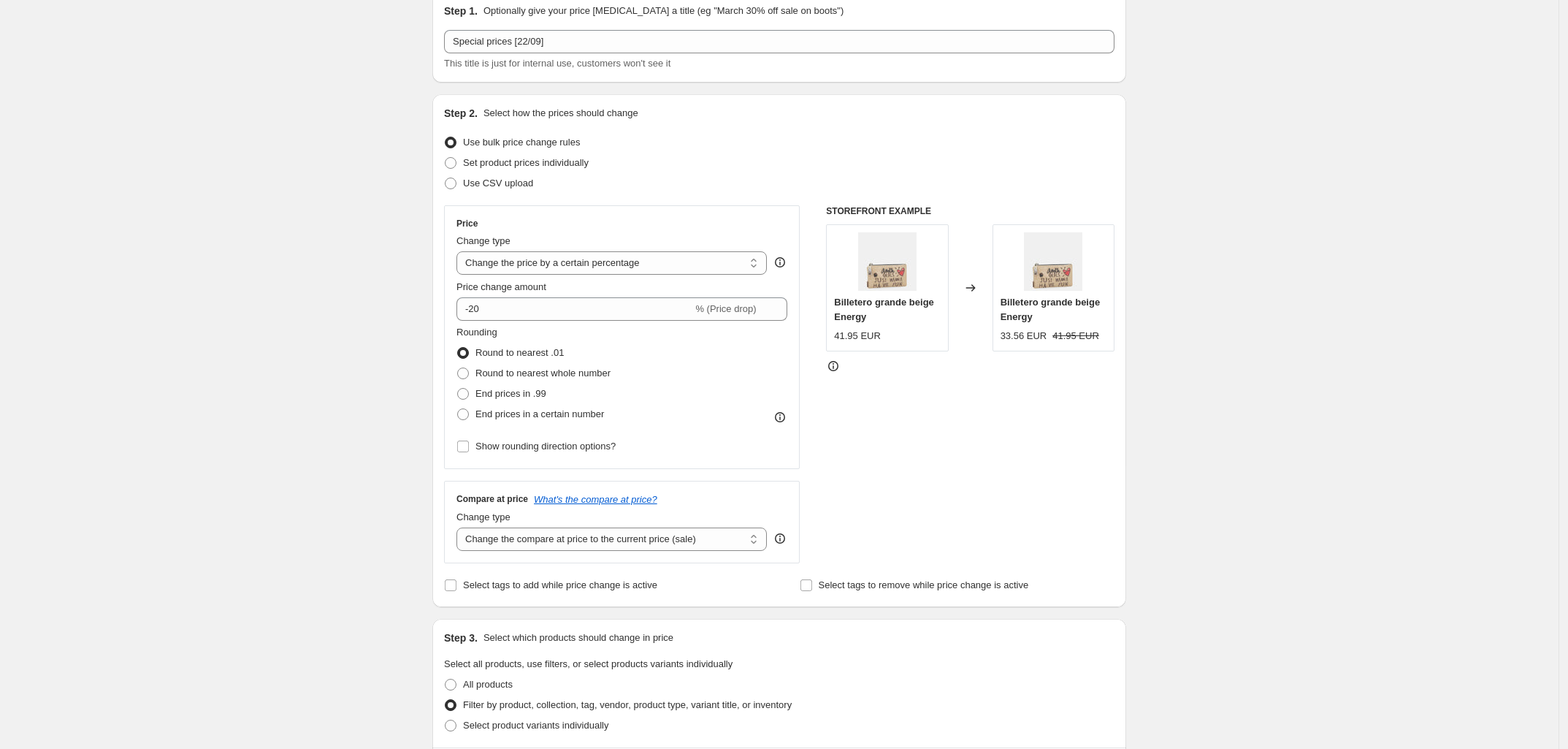
scroll to position [92, 0]
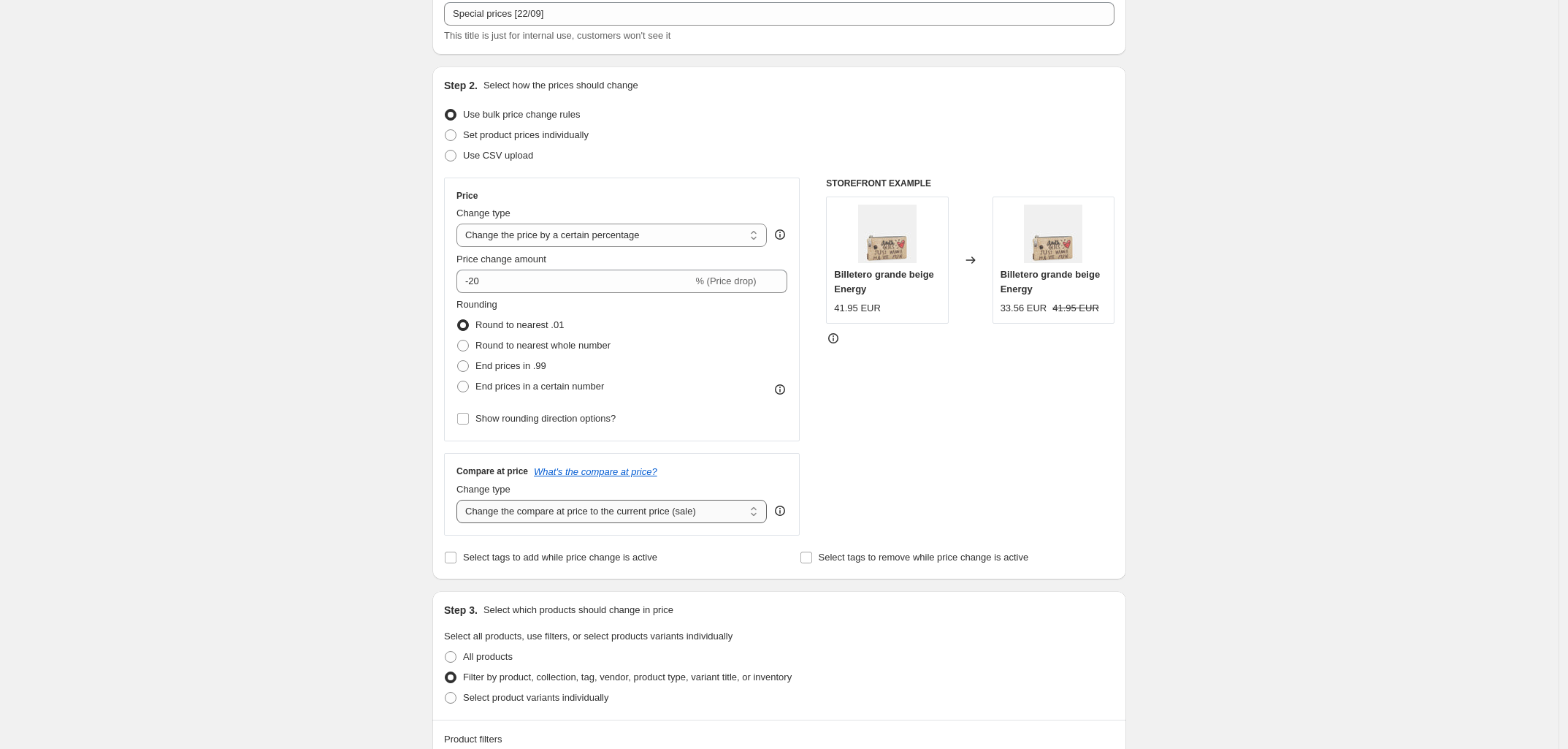
click at [559, 515] on select "Change the compare at price to the current price (sale) Change the compare at p…" at bounding box center [612, 511] width 310 height 24
click at [543, 510] on select "Change the compare at price to the current price (sale) Change the compare at p…" at bounding box center [612, 511] width 310 height 24
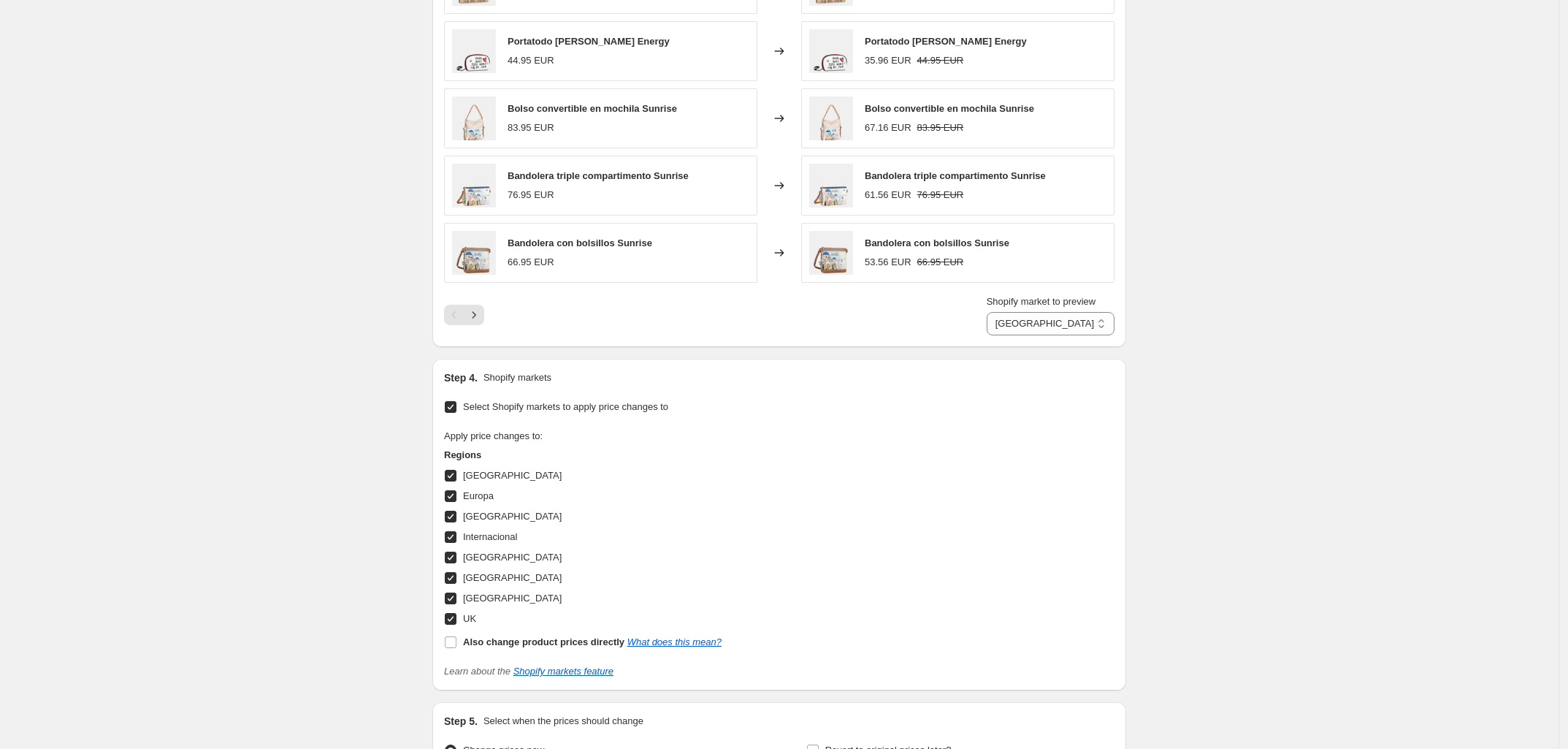
scroll to position [1243, 0]
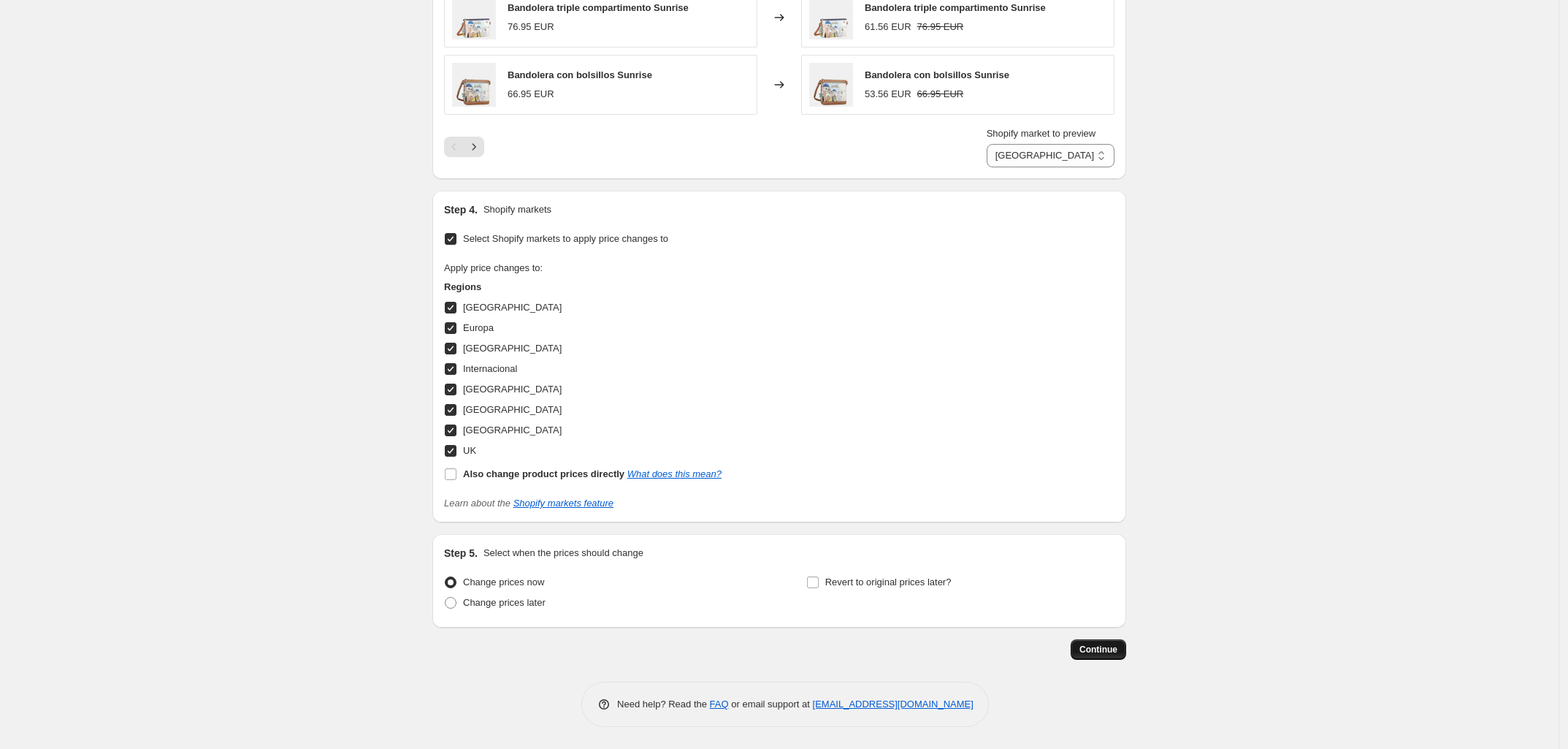
click at [1117, 649] on span "Continue" at bounding box center [1098, 649] width 38 height 12
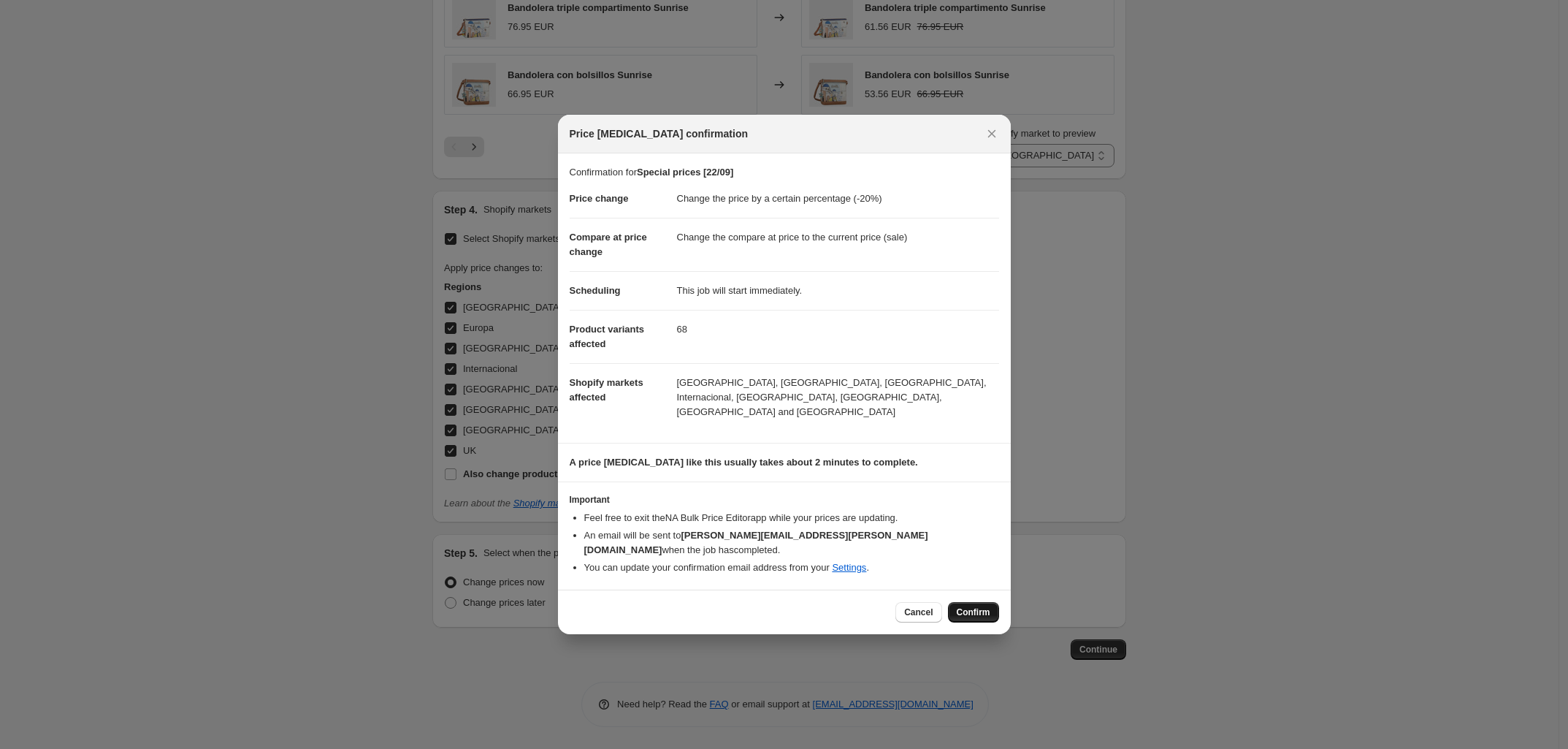
click at [972, 606] on span "Confirm" at bounding box center [973, 612] width 33 height 12
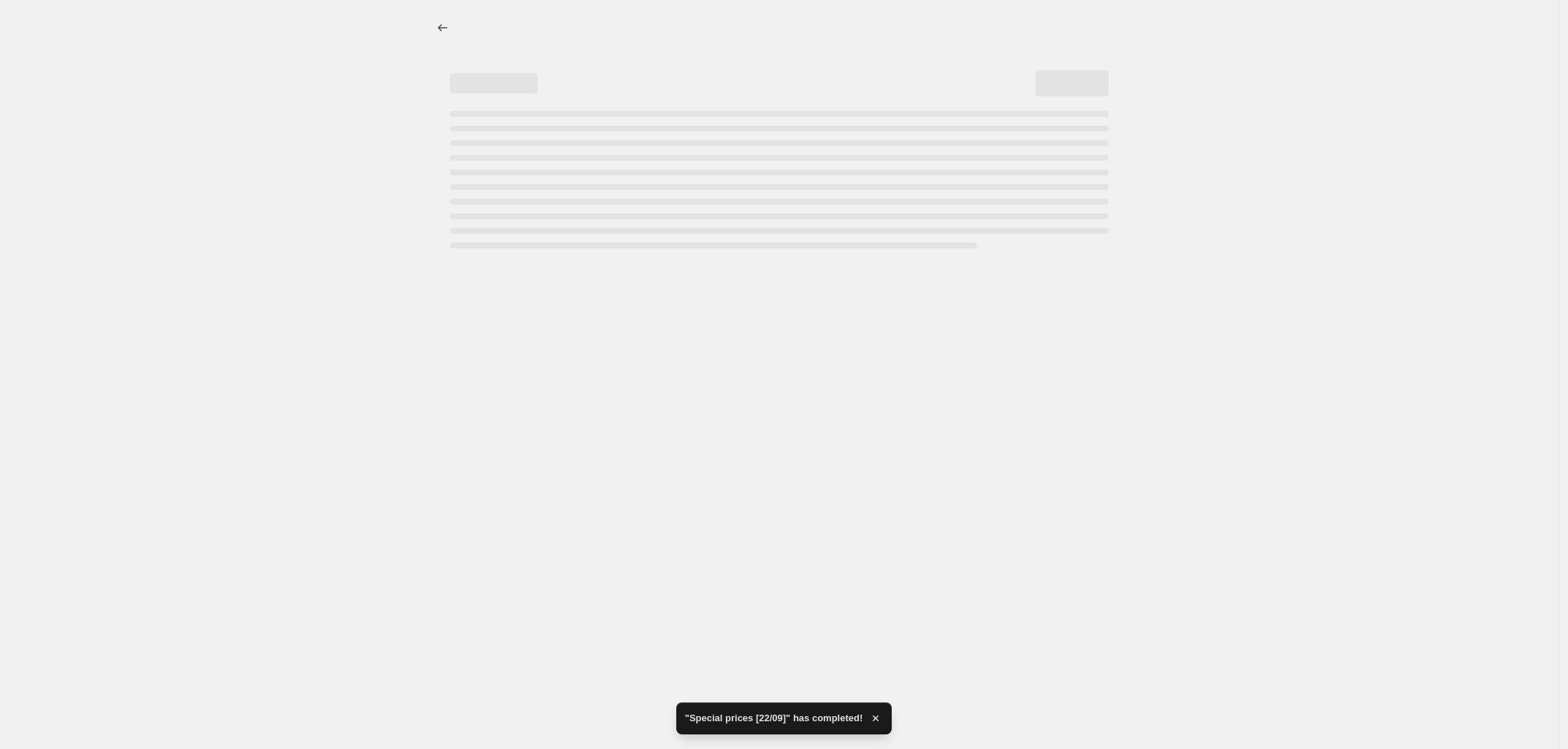
select select "percentage"
select select "tag"
